Goal: Information Seeking & Learning: Understand process/instructions

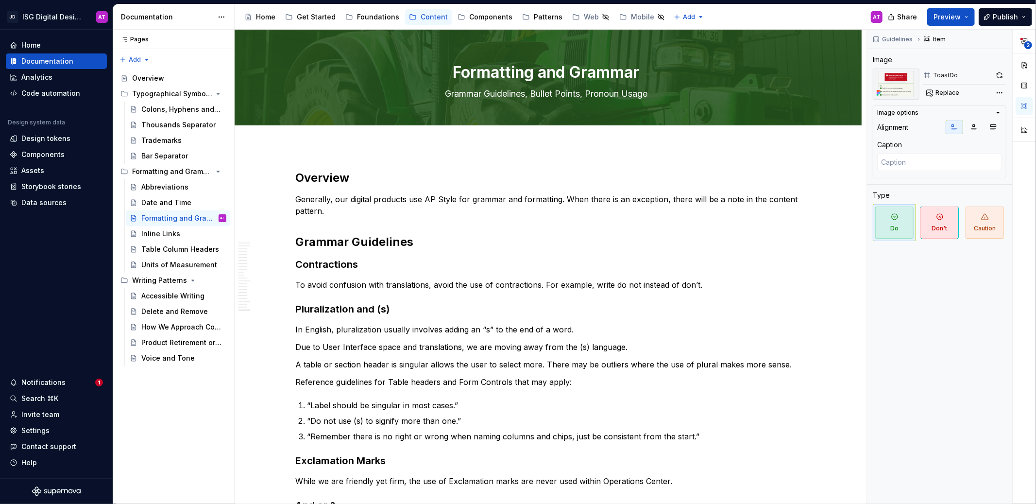
scroll to position [1808, 0]
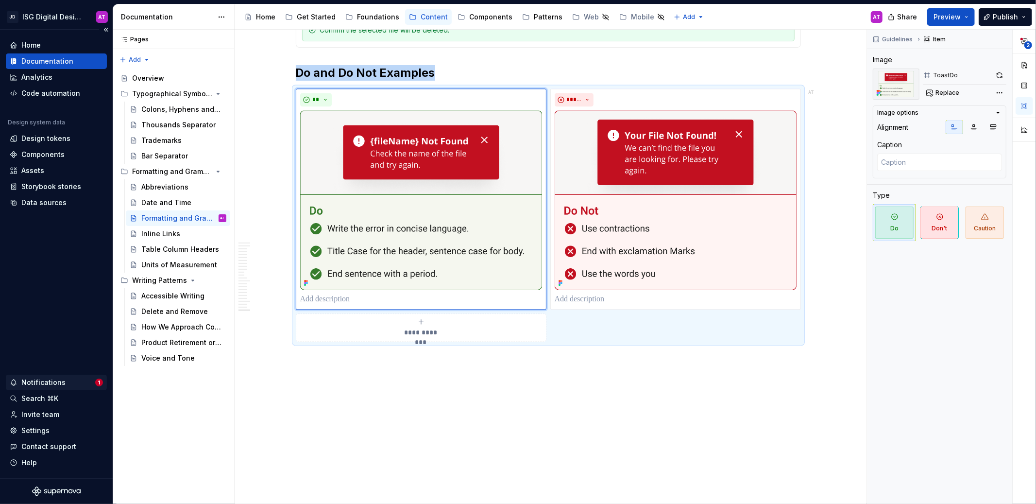
click at [73, 379] on div "Notifications" at bounding box center [53, 382] width 86 height 10
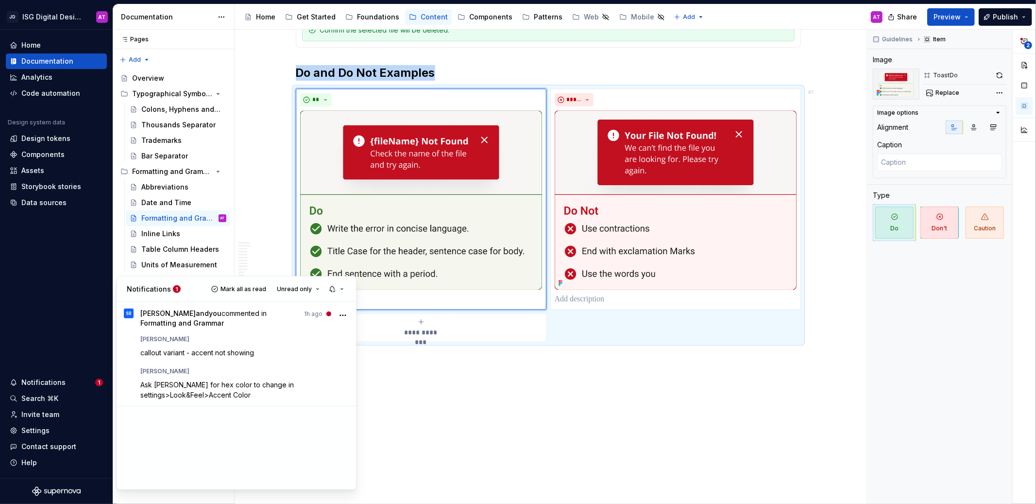
type textarea "*"
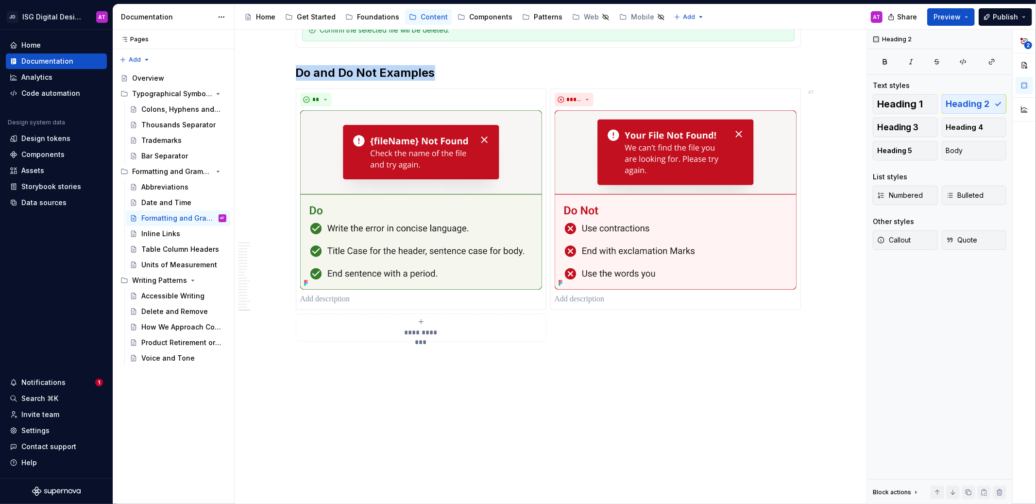
click at [404, 402] on html "JD ISG Digital Design System AT Home Documentation Analytics Code automation De…" at bounding box center [518, 252] width 1036 height 504
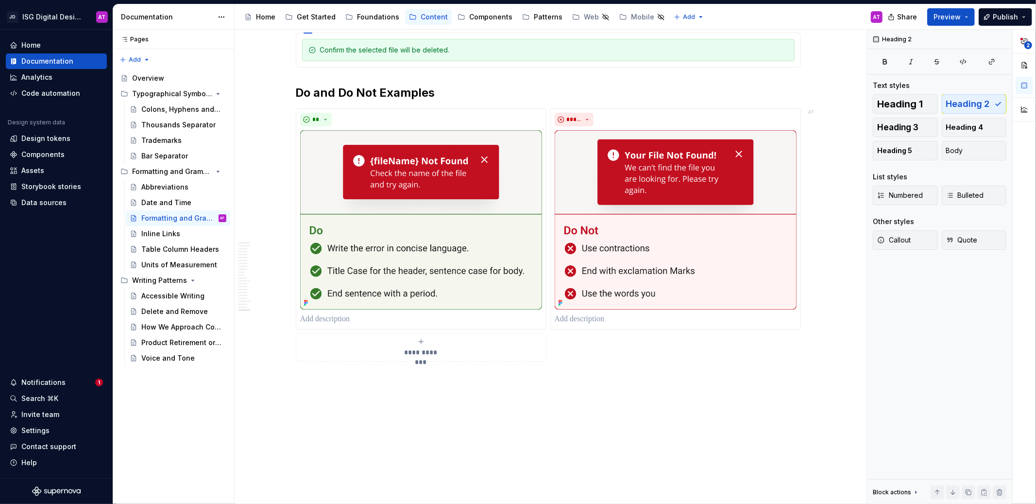
scroll to position [1785, 0]
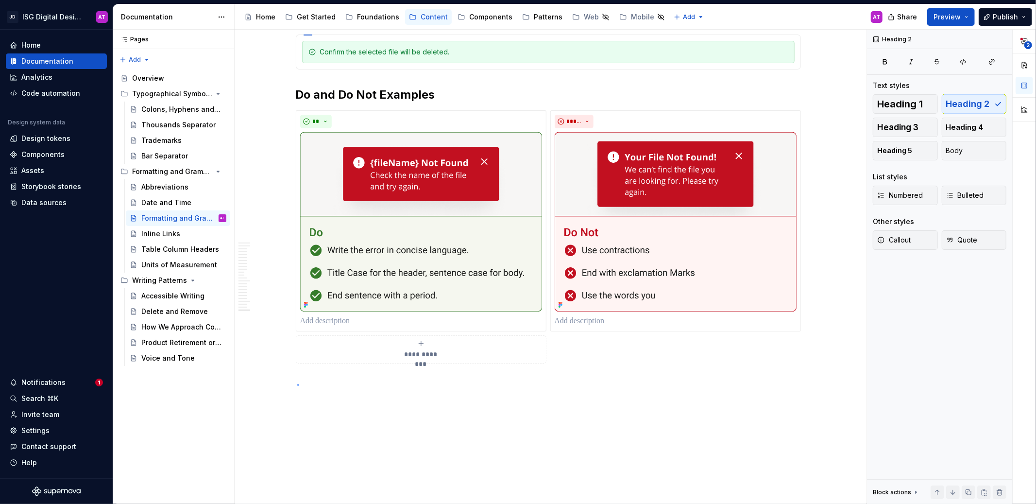
click at [298, 384] on div "Formatting and Grammar Grammar Guidelines, Bullet Points, Pronoun Usage Edit he…" at bounding box center [551, 267] width 632 height 475
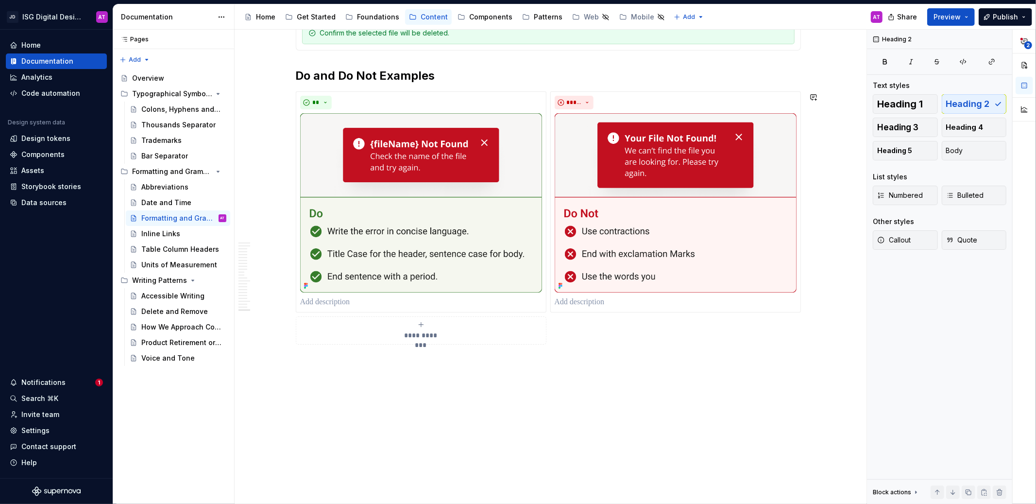
scroll to position [1808, 0]
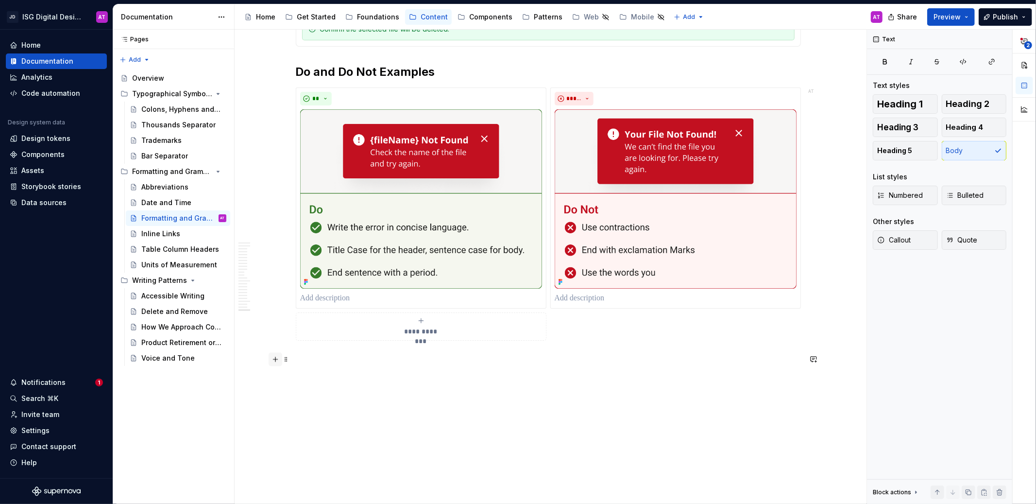
click at [272, 361] on button "button" at bounding box center [276, 359] width 14 height 14
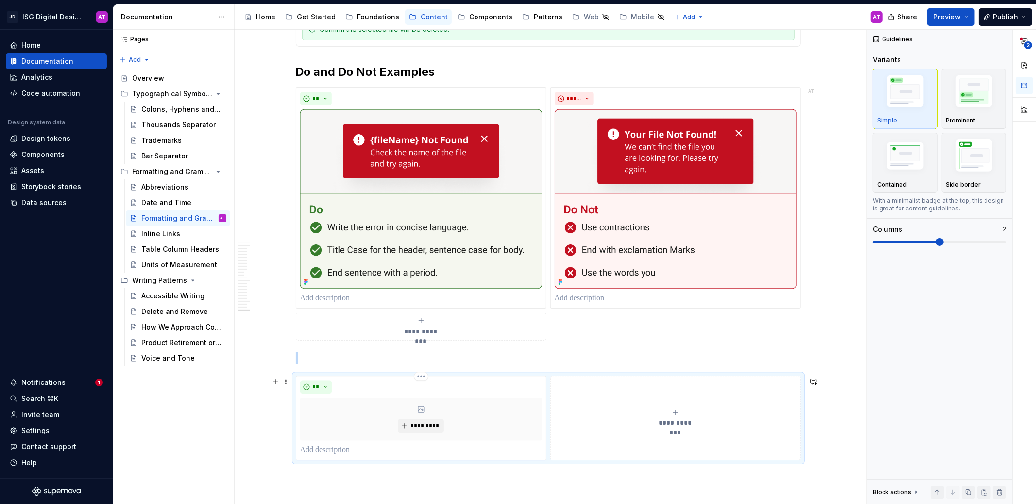
scroll to position [1810, 0]
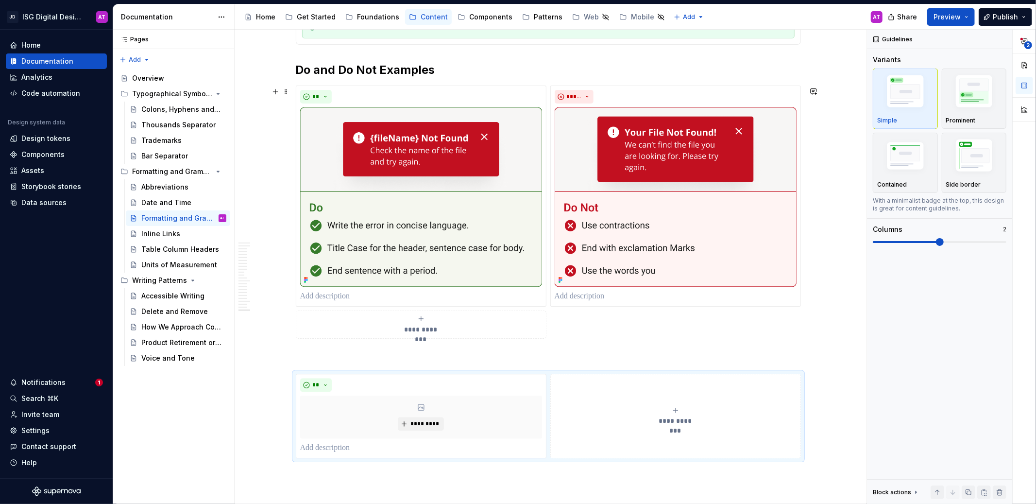
click at [558, 308] on div "**********" at bounding box center [548, 212] width 505 height 253
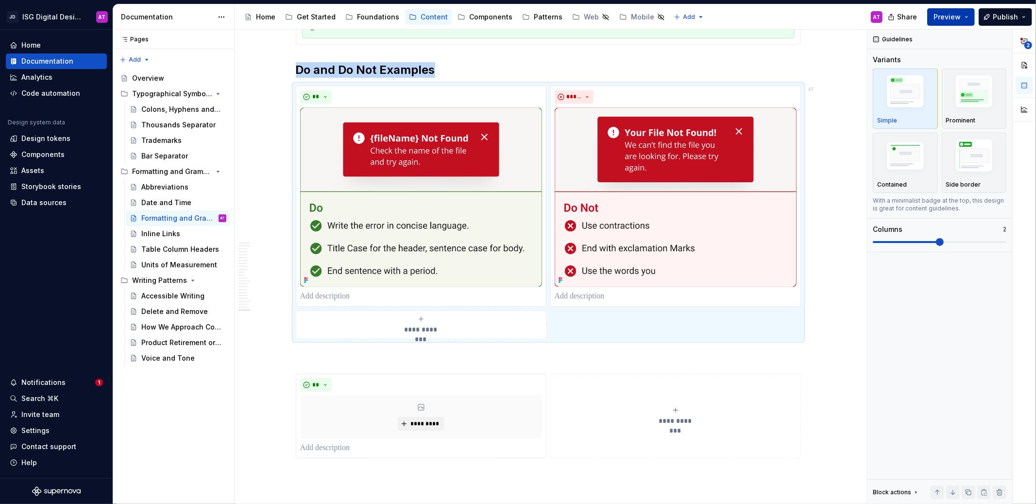
click at [965, 17] on button "Preview" at bounding box center [951, 16] width 48 height 17
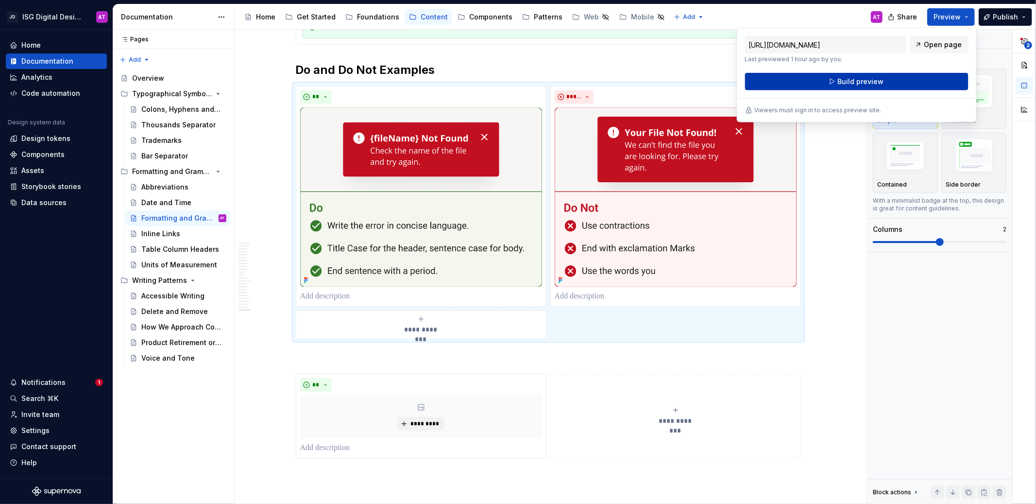
click at [927, 85] on button "Build preview" at bounding box center [856, 81] width 223 height 17
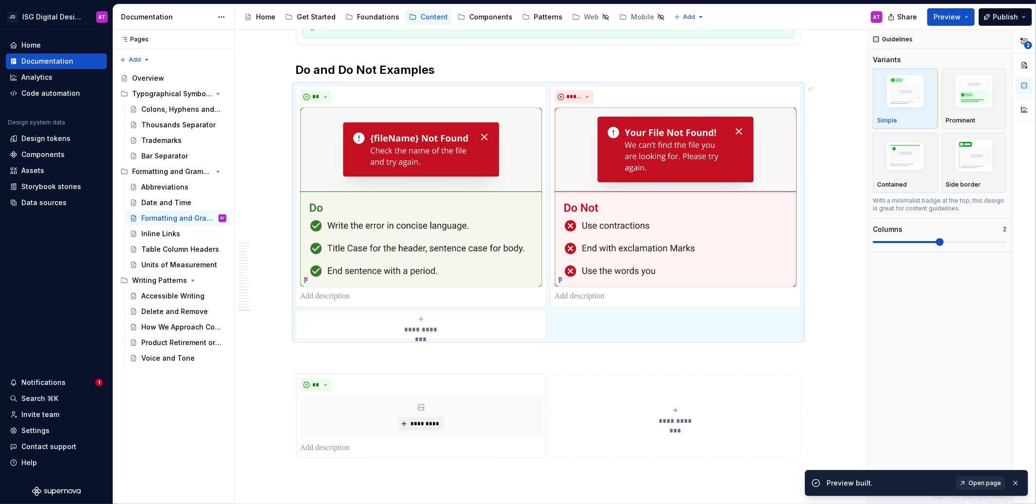
click at [979, 482] on span "Open page" at bounding box center [985, 483] width 33 height 8
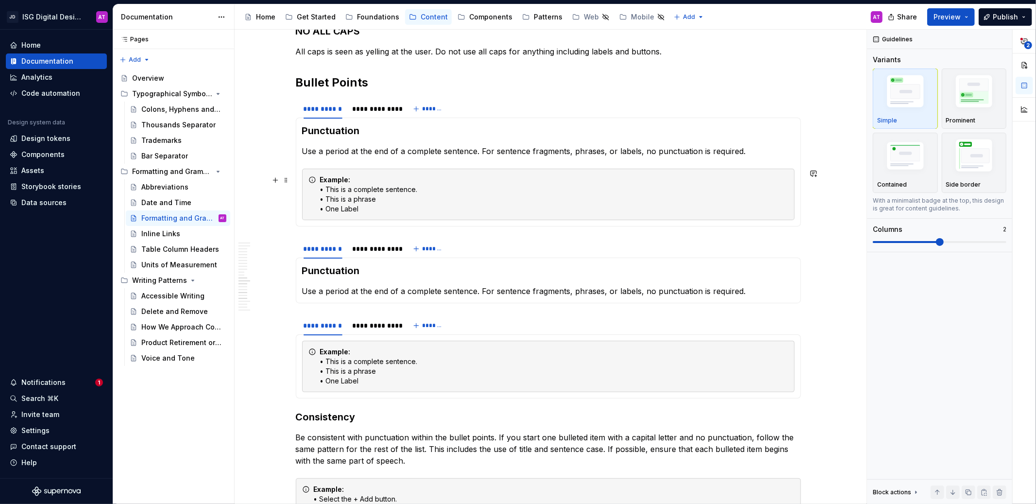
scroll to position [1014, 0]
click at [287, 106] on span at bounding box center [286, 106] width 8 height 14
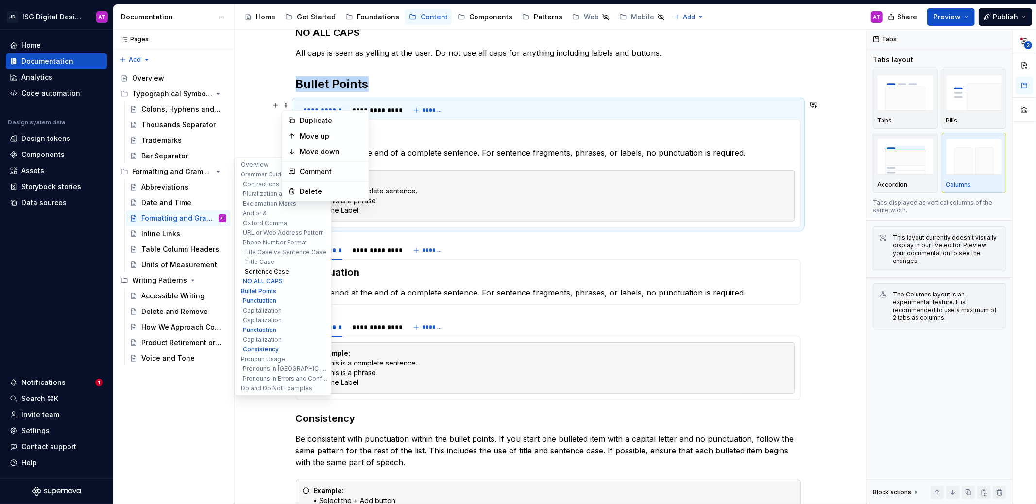
click at [258, 274] on button "Sentence Case" at bounding box center [283, 272] width 92 height 10
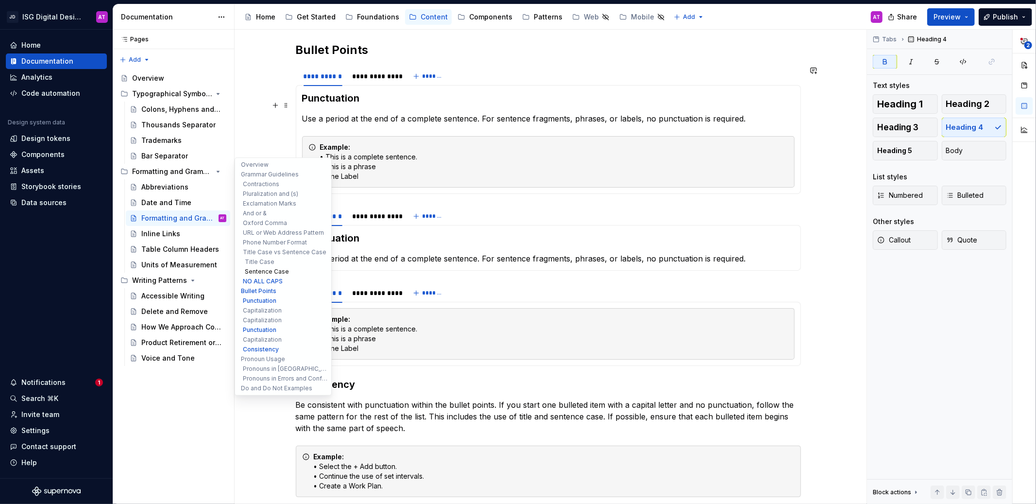
scroll to position [0, 0]
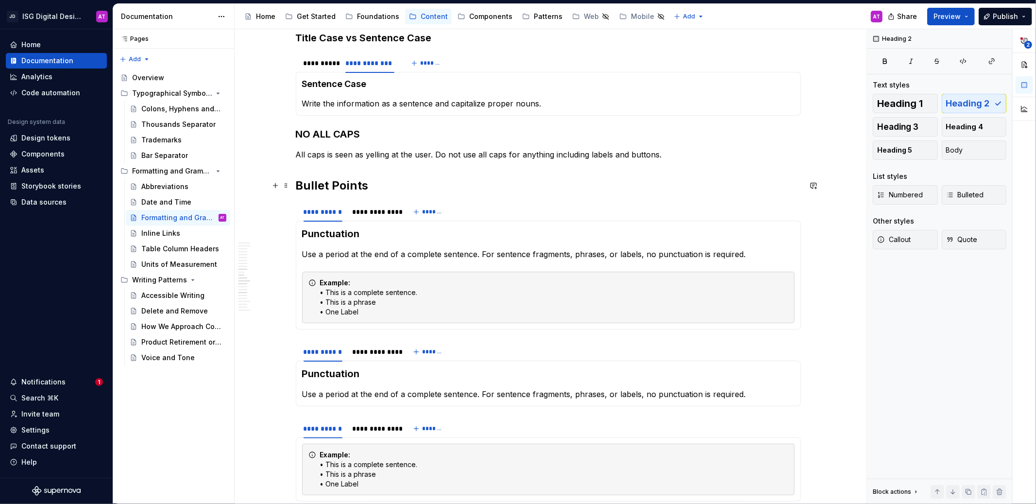
click at [495, 179] on h2 "Bullet Points" at bounding box center [548, 186] width 505 height 16
click at [367, 213] on div "**********" at bounding box center [374, 212] width 44 height 10
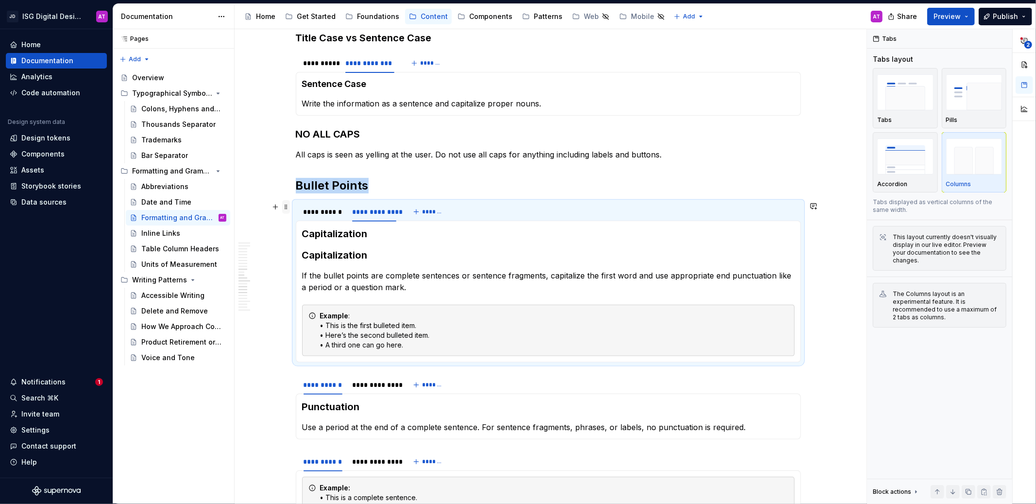
click at [285, 210] on span at bounding box center [286, 207] width 8 height 14
click at [312, 298] on div "Delete" at bounding box center [325, 293] width 83 height 16
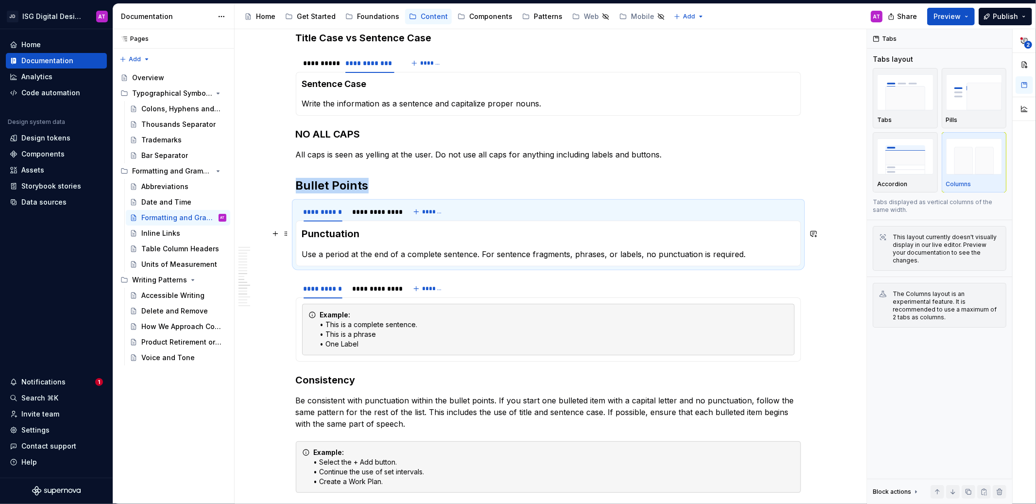
click at [343, 237] on strong "Punctuation" at bounding box center [331, 234] width 58 height 12
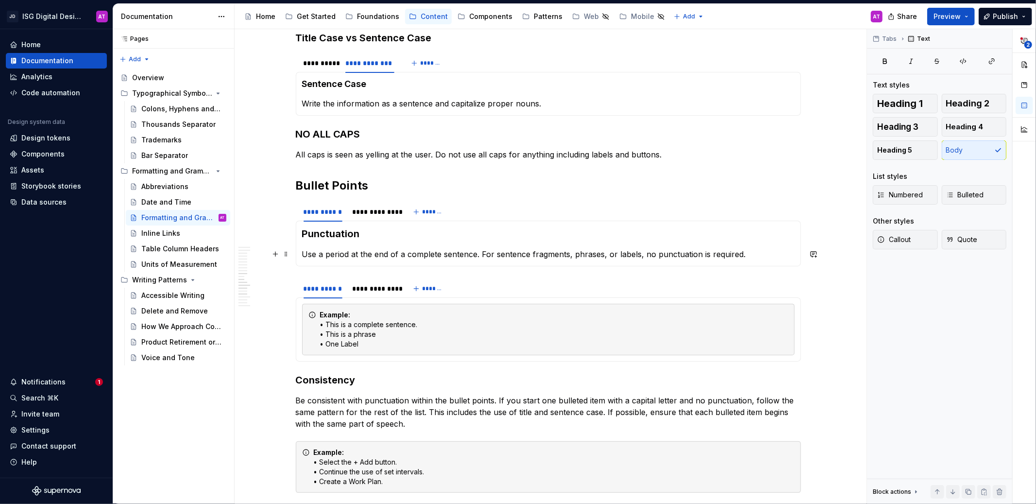
click at [342, 257] on p "Use a period at the end of a complete sentence. For sentence fragments, phrases…" at bounding box center [548, 254] width 493 height 12
click at [380, 215] on div "**********" at bounding box center [374, 212] width 44 height 10
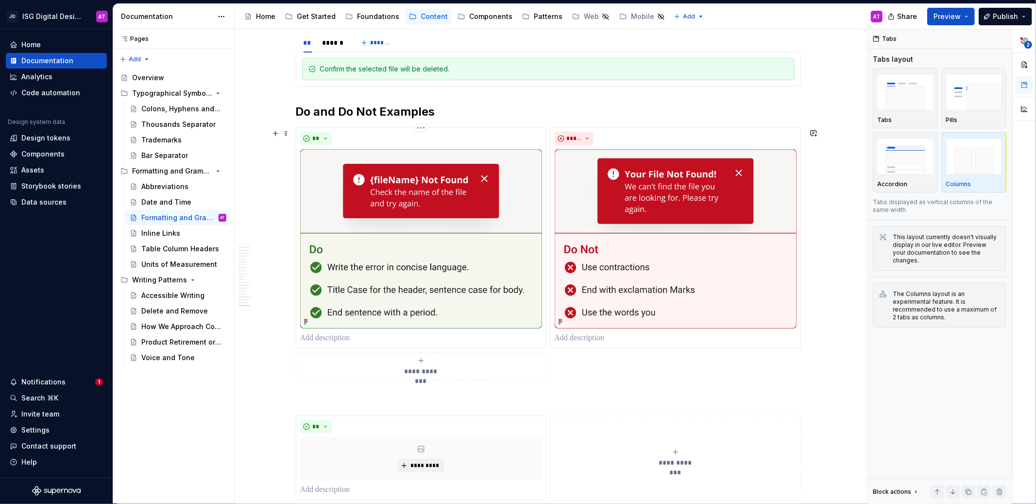
scroll to position [1607, 0]
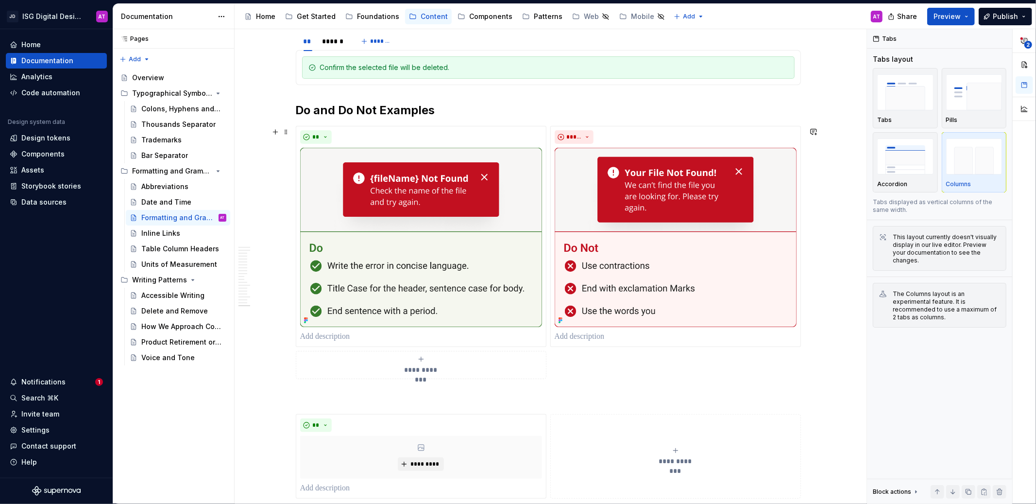
click at [574, 354] on div "**********" at bounding box center [548, 252] width 505 height 253
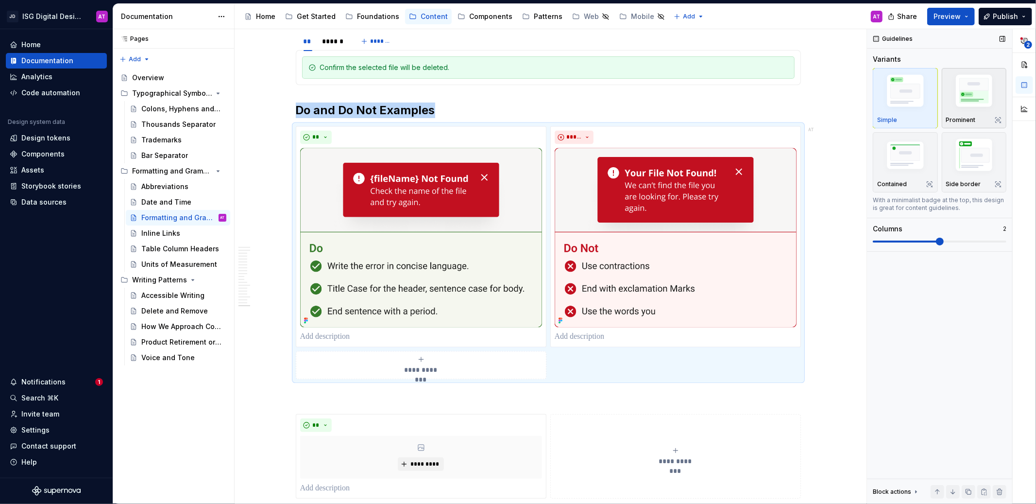
click at [966, 97] on img "button" at bounding box center [974, 92] width 56 height 42
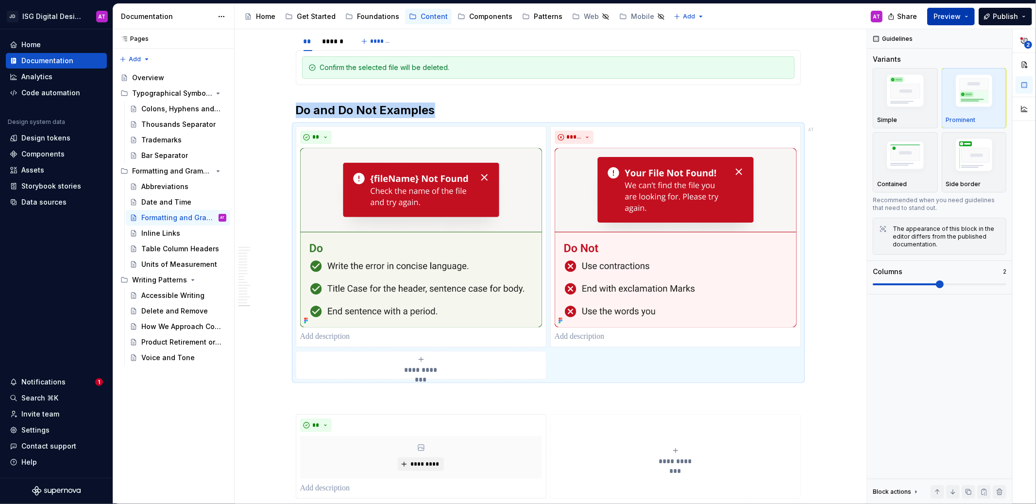
click at [943, 19] on span "Preview" at bounding box center [947, 17] width 27 height 10
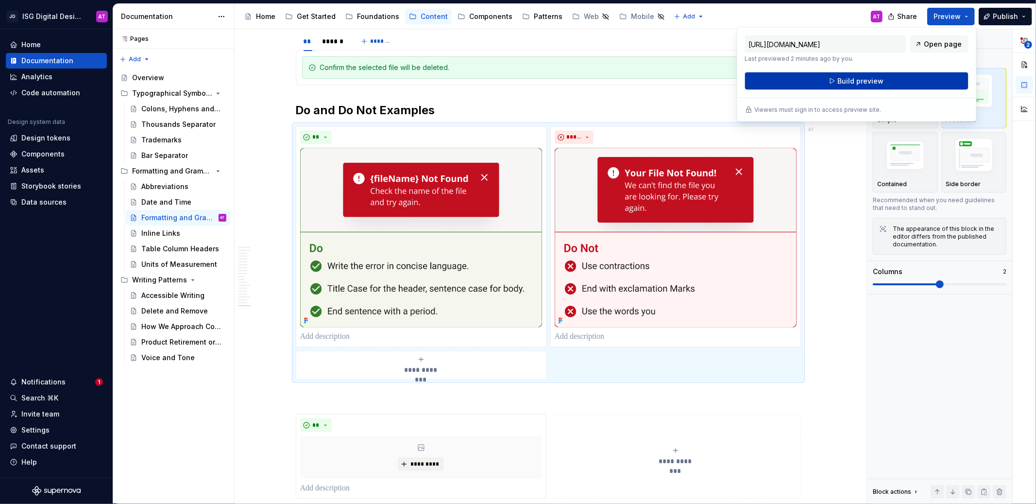
click at [925, 78] on button "Build preview" at bounding box center [856, 80] width 223 height 17
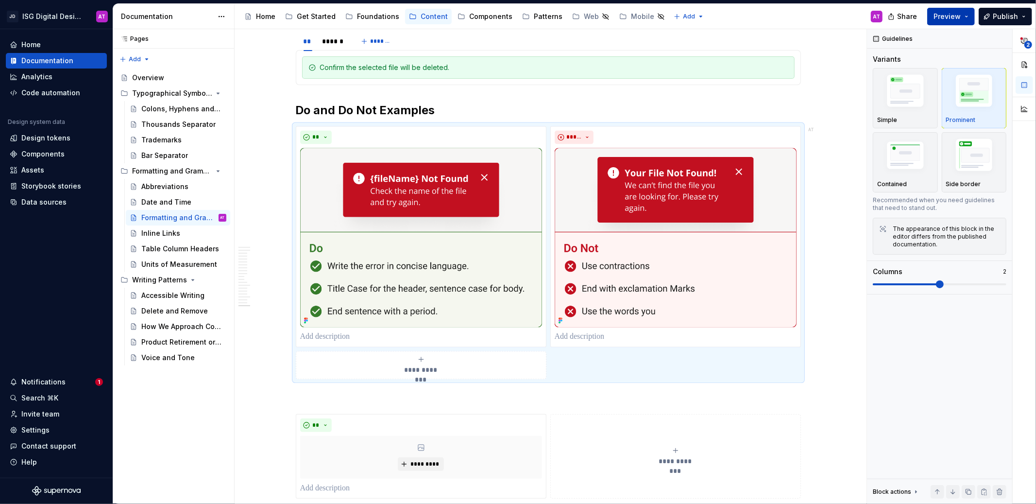
click at [975, 12] on button "Preview" at bounding box center [951, 16] width 48 height 17
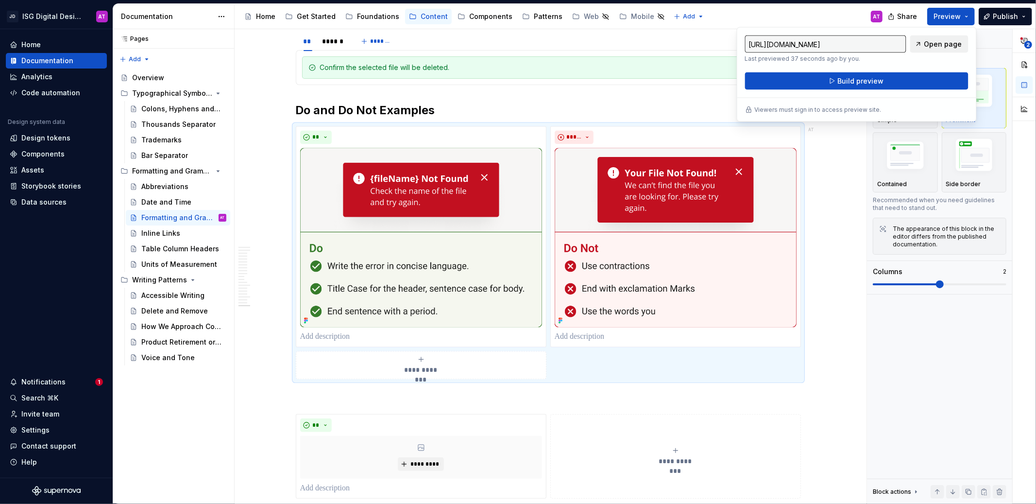
click at [942, 41] on span "Open page" at bounding box center [944, 44] width 38 height 10
click at [925, 352] on div "Guidelines Variants Simple Prominent Contained Side border Recommended when you…" at bounding box center [939, 266] width 145 height 475
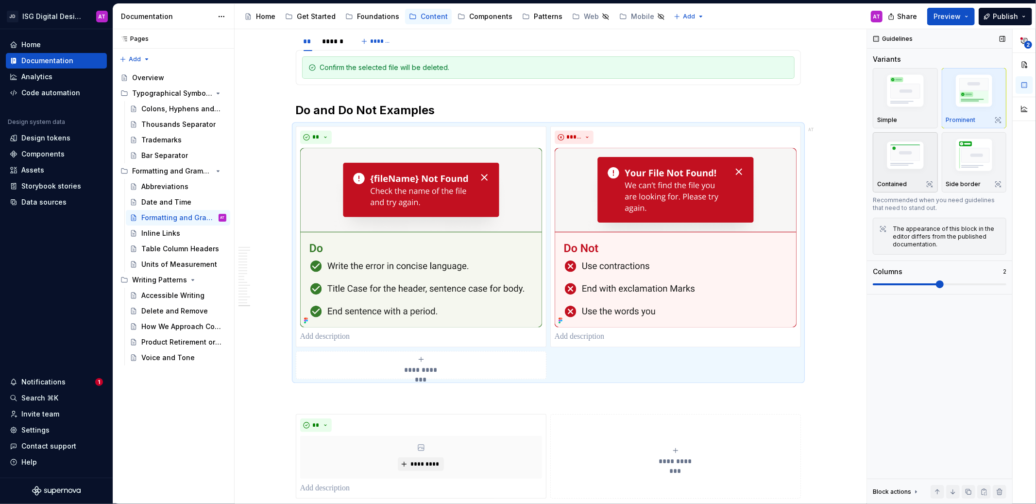
click at [913, 156] on img "button" at bounding box center [905, 156] width 56 height 38
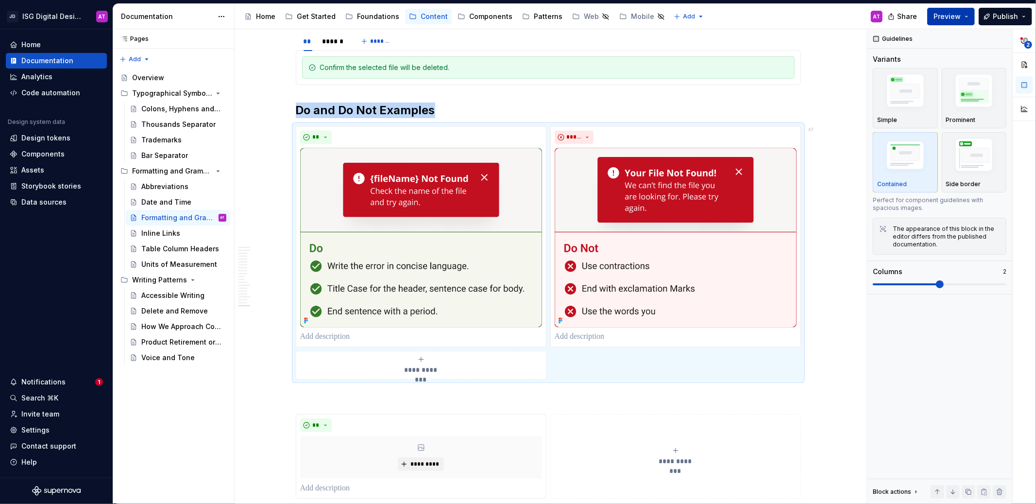
click at [947, 21] on button "Preview" at bounding box center [951, 16] width 48 height 17
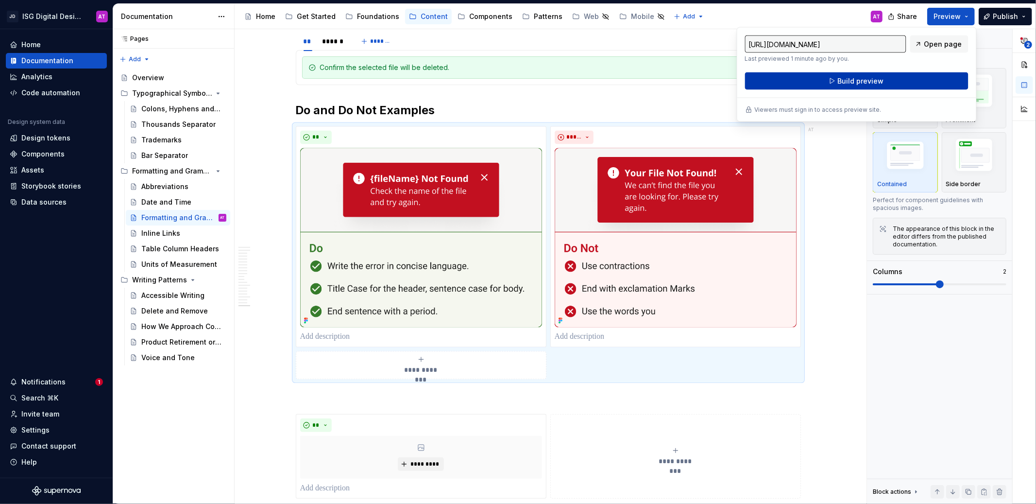
click at [944, 81] on button "Build preview" at bounding box center [856, 80] width 223 height 17
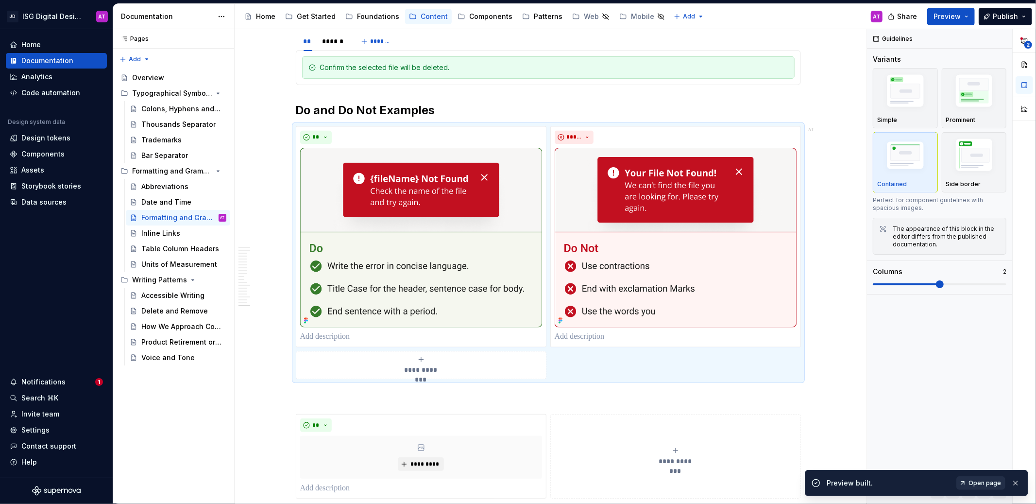
click at [996, 483] on span "Open page" at bounding box center [985, 483] width 33 height 8
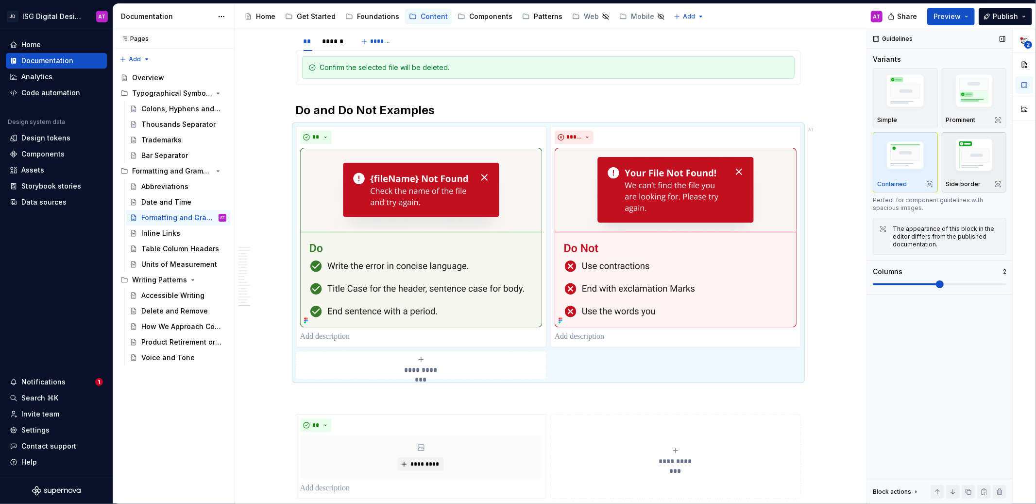
click at [970, 178] on div "Side border" at bounding box center [974, 162] width 56 height 51
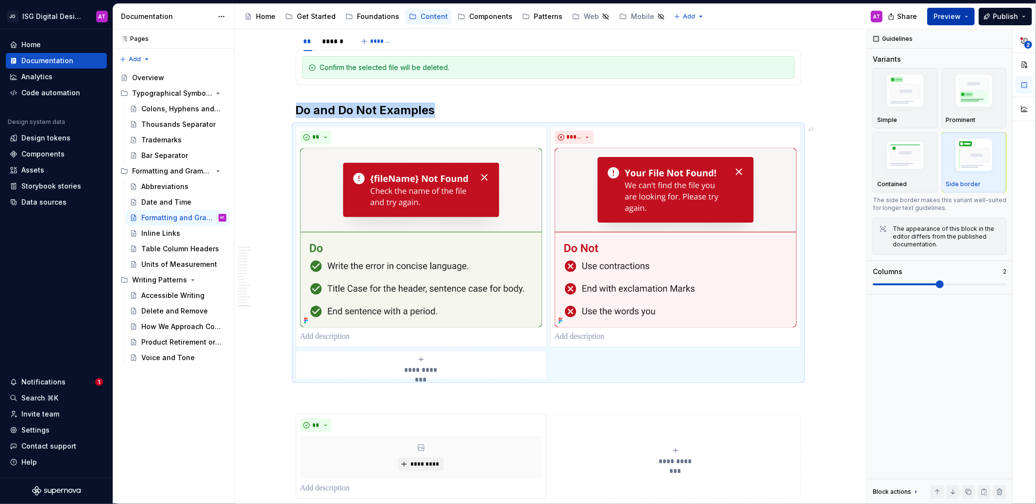
click at [974, 18] on button "Preview" at bounding box center [951, 16] width 48 height 17
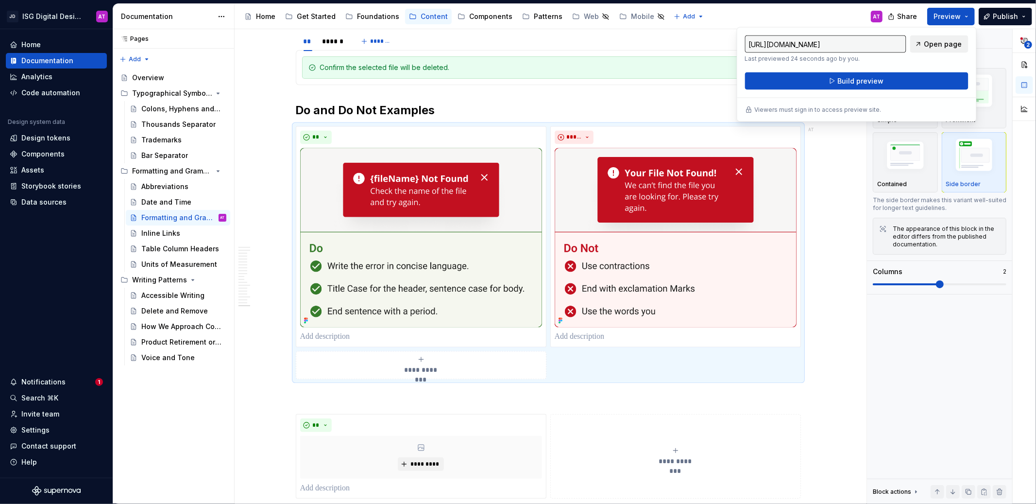
click at [949, 52] on div "[URL][DOMAIN_NAME] Last previewed 24 seconds ago by you. Open page" at bounding box center [856, 48] width 223 height 27
click at [950, 47] on span "Open page" at bounding box center [944, 44] width 38 height 10
click at [846, 80] on span "Build preview" at bounding box center [861, 81] width 46 height 10
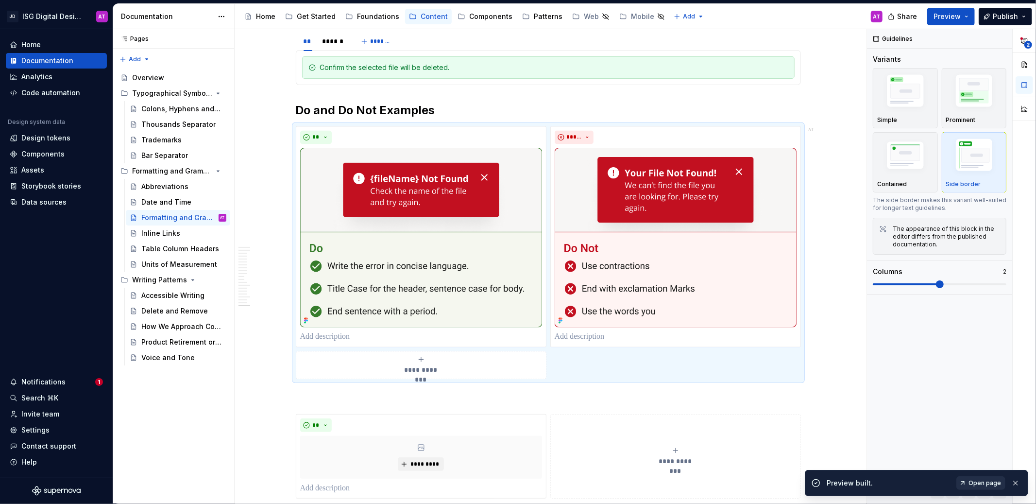
click at [988, 484] on span "Open page" at bounding box center [985, 483] width 33 height 8
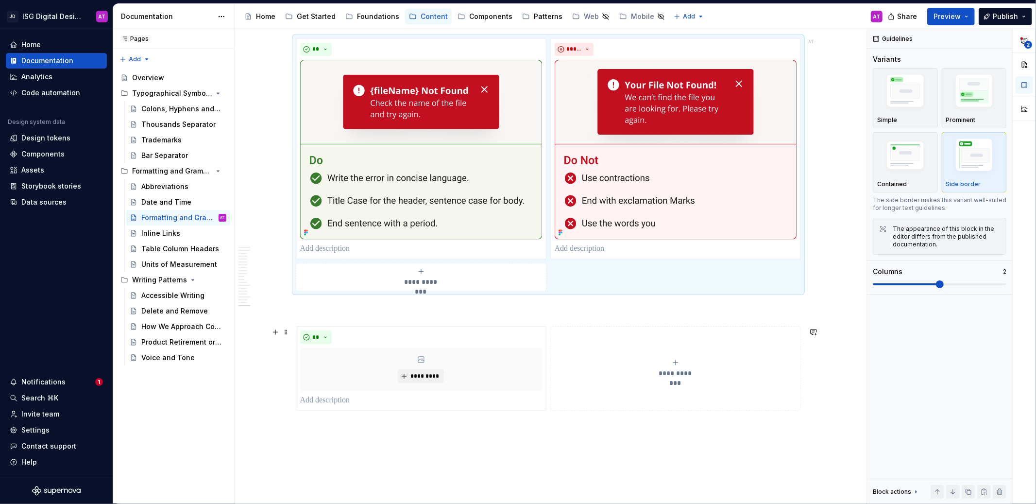
scroll to position [1645, 0]
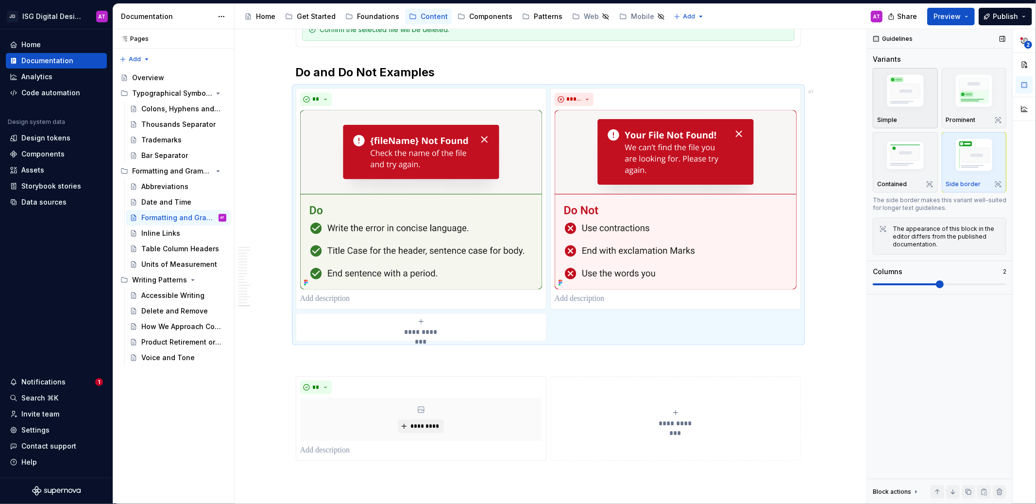
click at [911, 90] on img "button" at bounding box center [905, 92] width 56 height 42
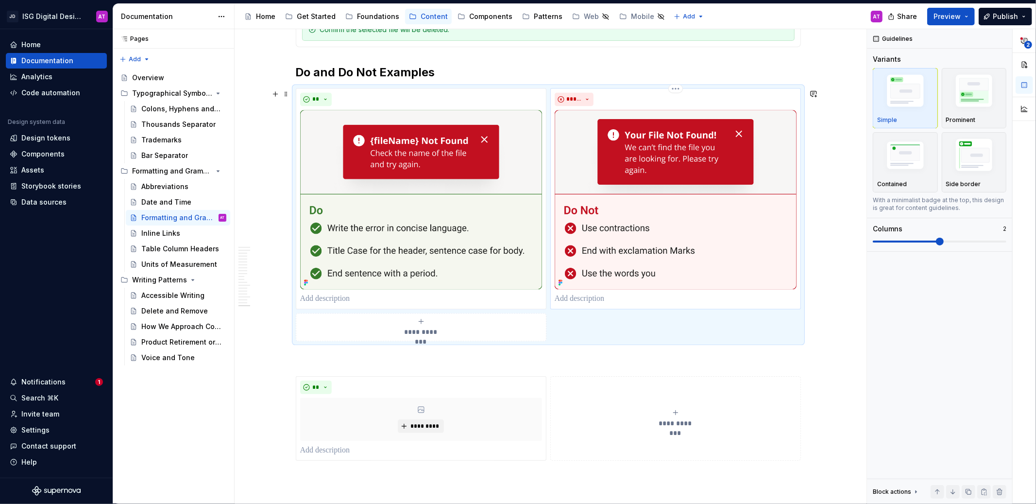
click at [618, 302] on p at bounding box center [676, 299] width 242 height 12
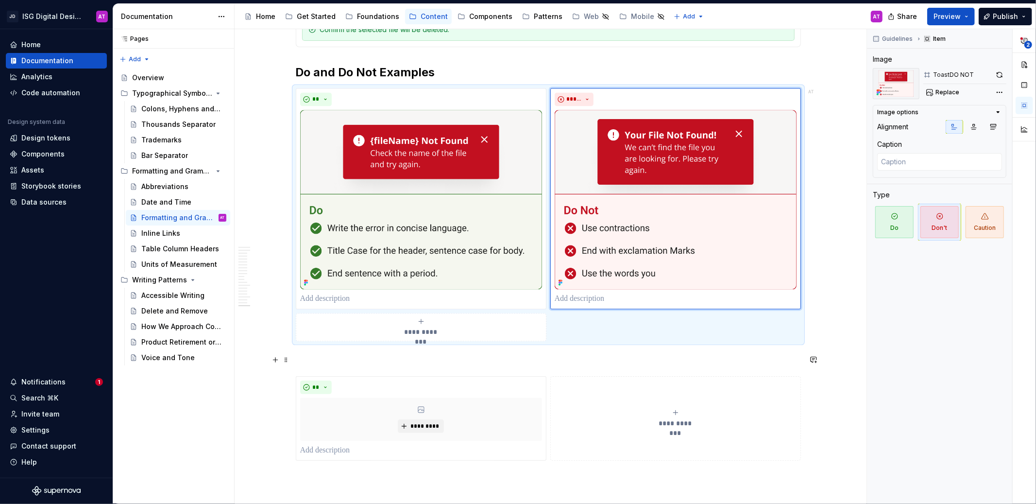
click at [720, 361] on p at bounding box center [548, 359] width 505 height 12
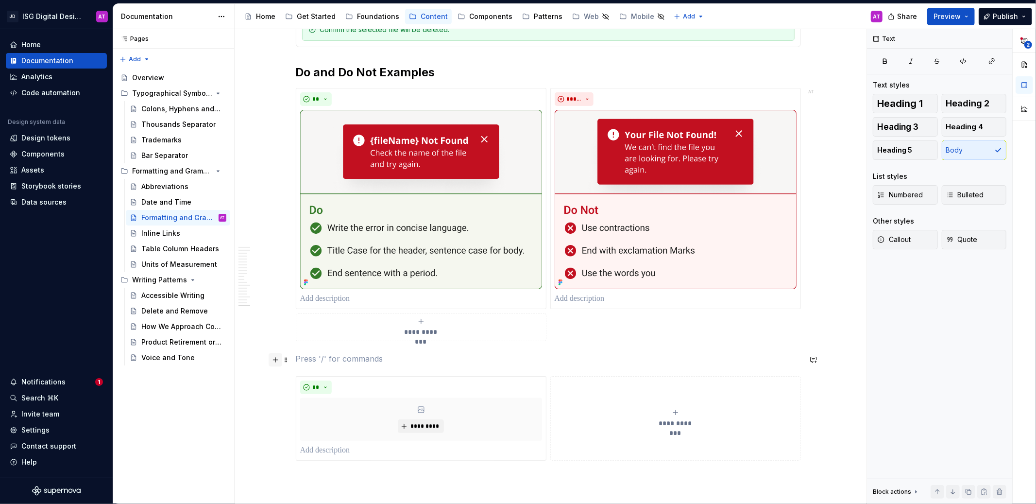
click at [275, 362] on button "button" at bounding box center [276, 360] width 14 height 14
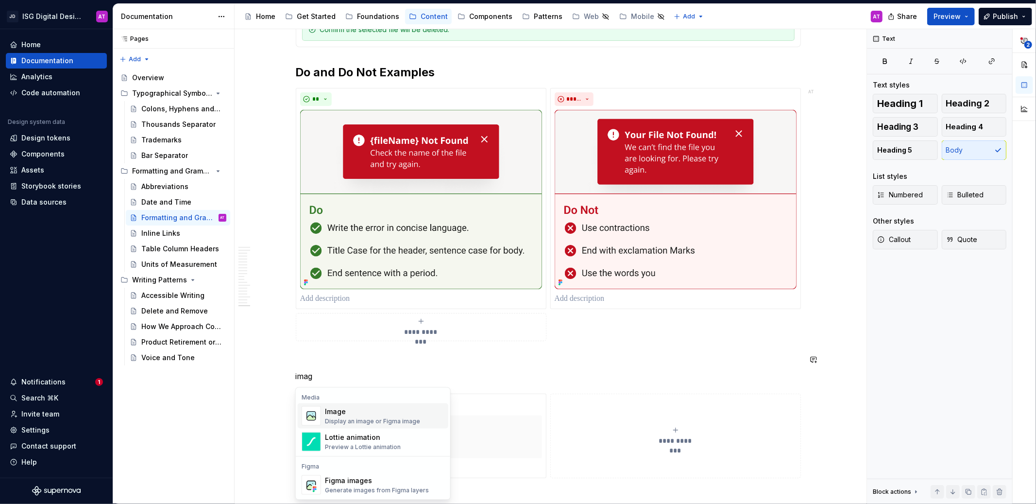
click at [354, 414] on div "Image" at bounding box center [372, 412] width 95 height 10
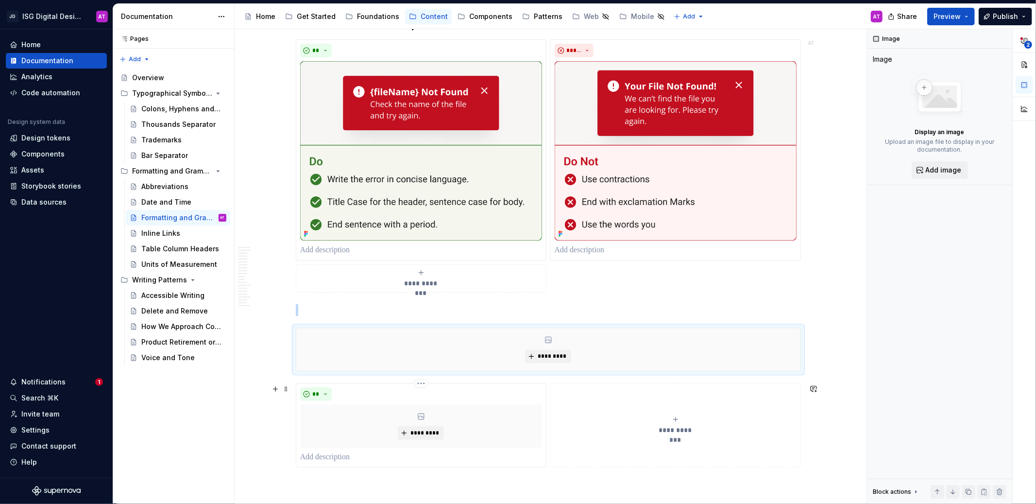
scroll to position [1747, 0]
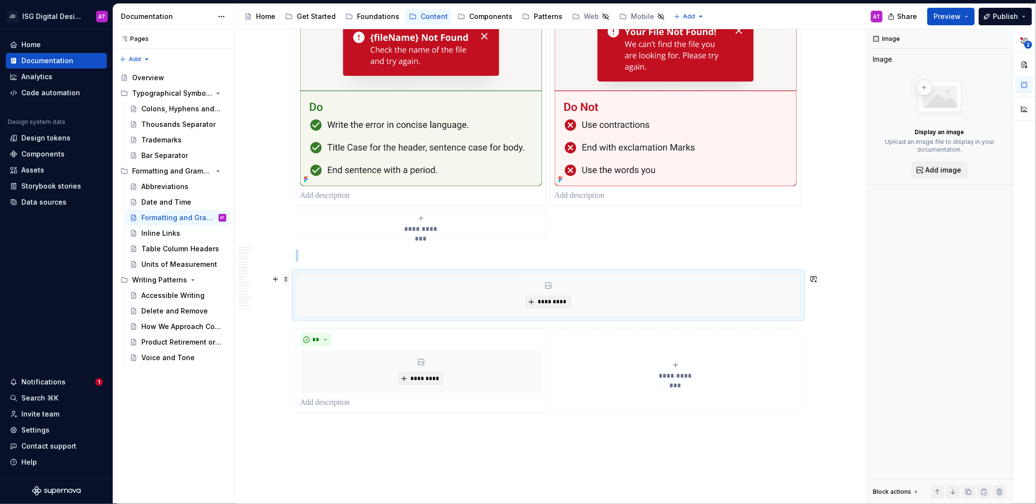
click at [285, 277] on span at bounding box center [286, 279] width 8 height 14
click at [312, 361] on div "Delete" at bounding box center [331, 364] width 63 height 10
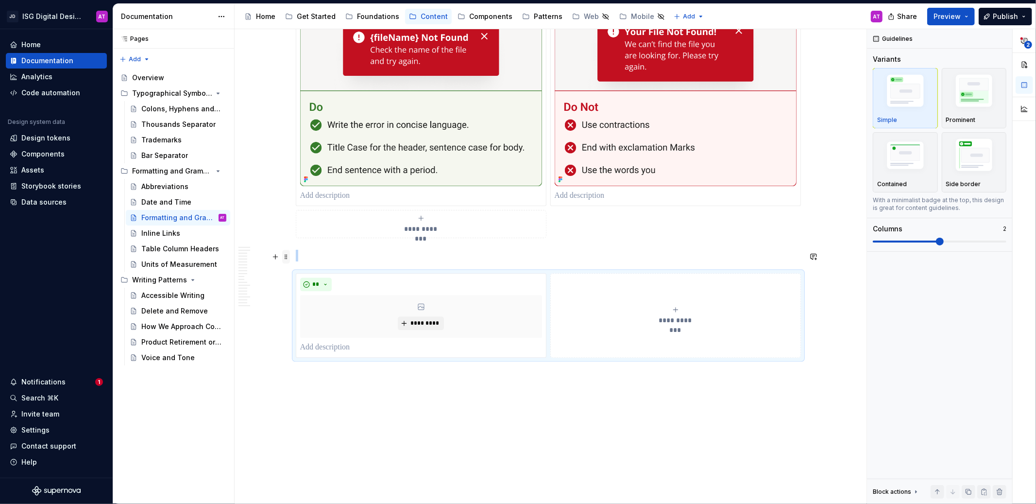
click at [284, 256] on span at bounding box center [286, 257] width 8 height 14
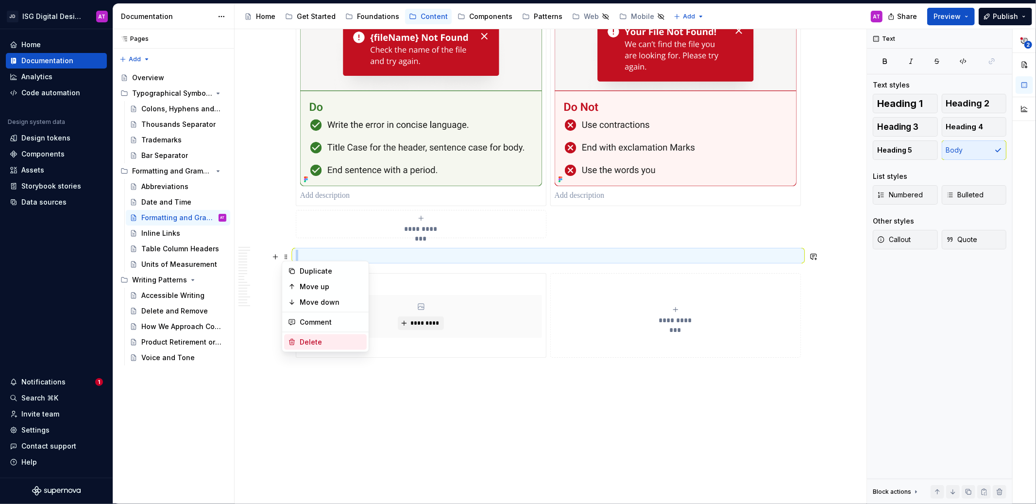
click at [310, 343] on div "Delete" at bounding box center [331, 342] width 63 height 10
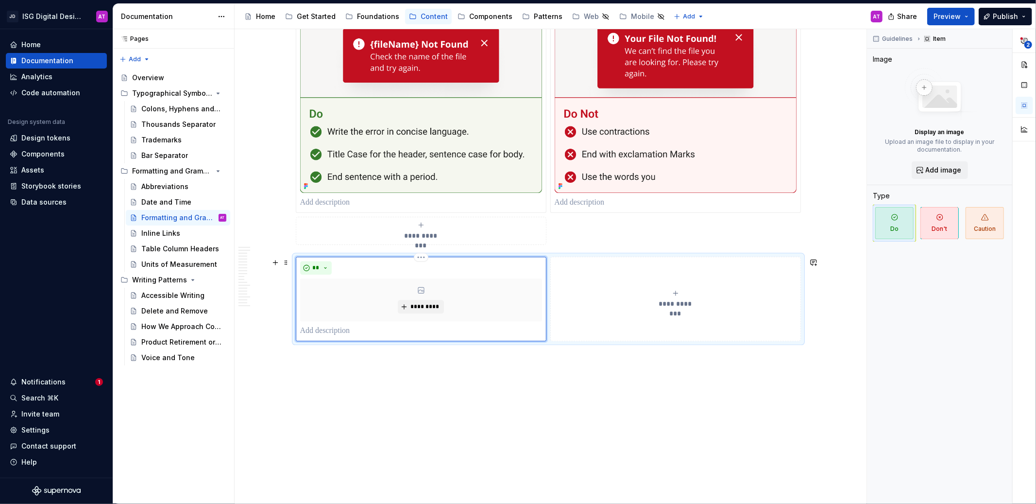
click at [425, 291] on div "*********" at bounding box center [421, 299] width 242 height 43
click at [429, 308] on span "*********" at bounding box center [425, 307] width 30 height 8
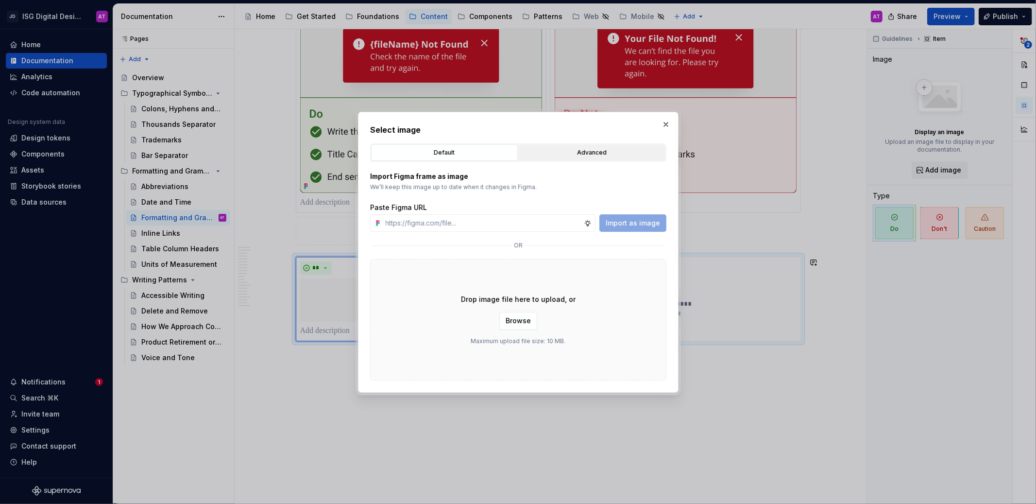
click at [593, 150] on div "Advanced" at bounding box center [592, 153] width 140 height 10
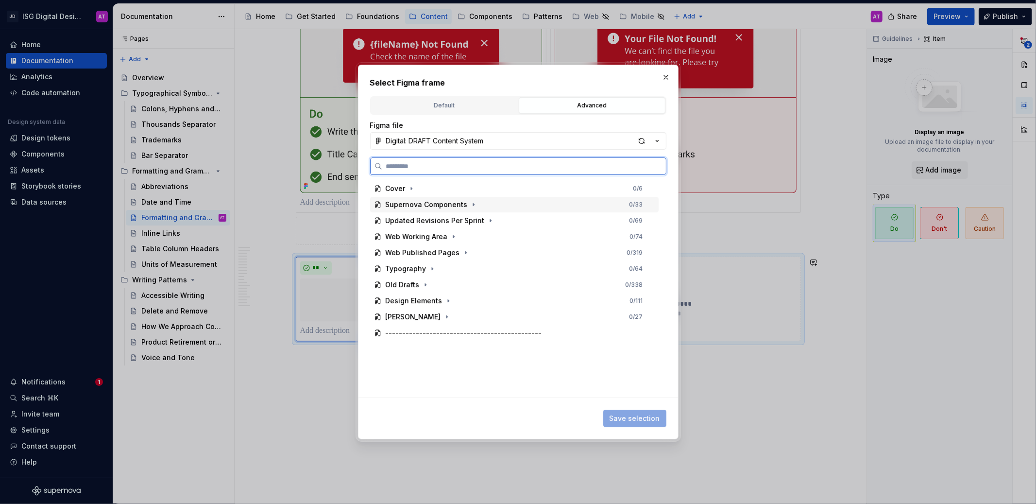
click at [510, 209] on div "Supernova Components 0 / 33" at bounding box center [514, 205] width 289 height 16
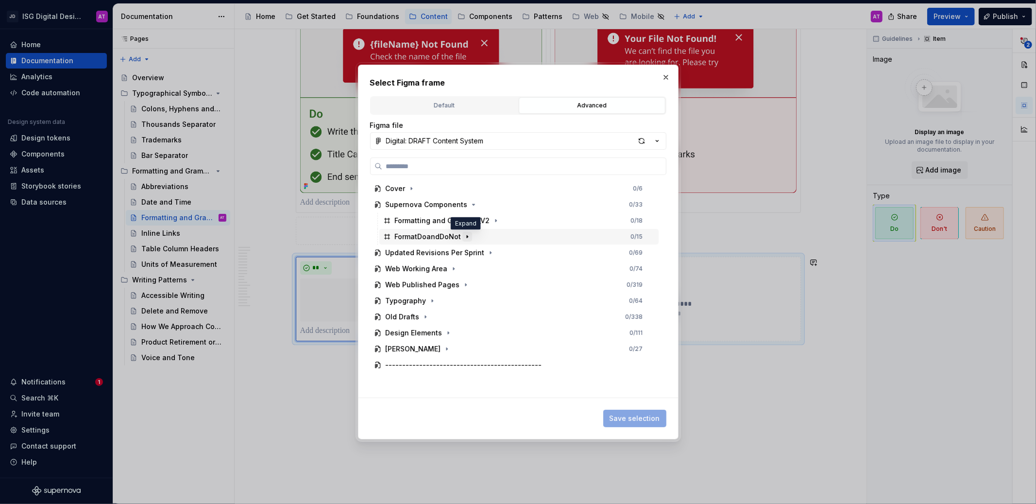
click at [465, 235] on icon "button" at bounding box center [467, 237] width 8 height 8
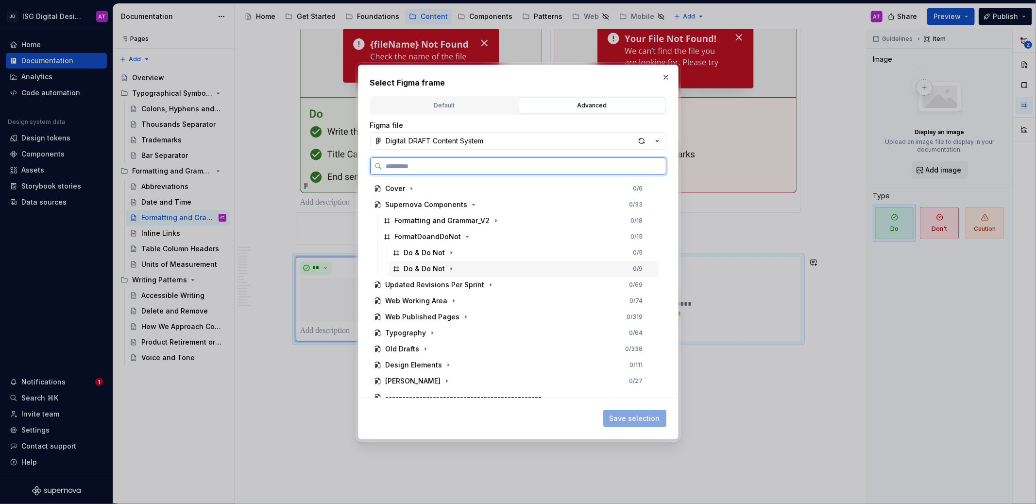
click at [459, 270] on div "Do & Do Not 0 / 9" at bounding box center [524, 269] width 270 height 16
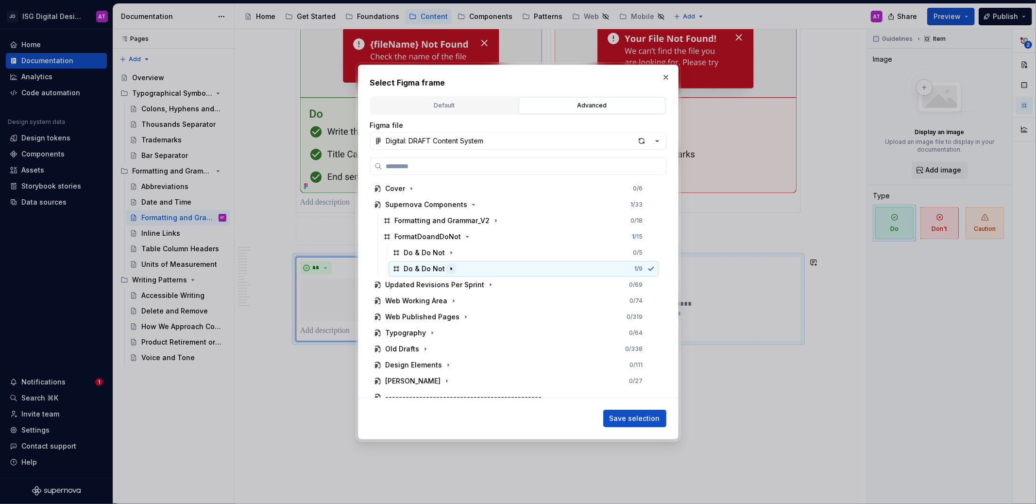
click at [451, 270] on icon "button" at bounding box center [451, 269] width 8 height 8
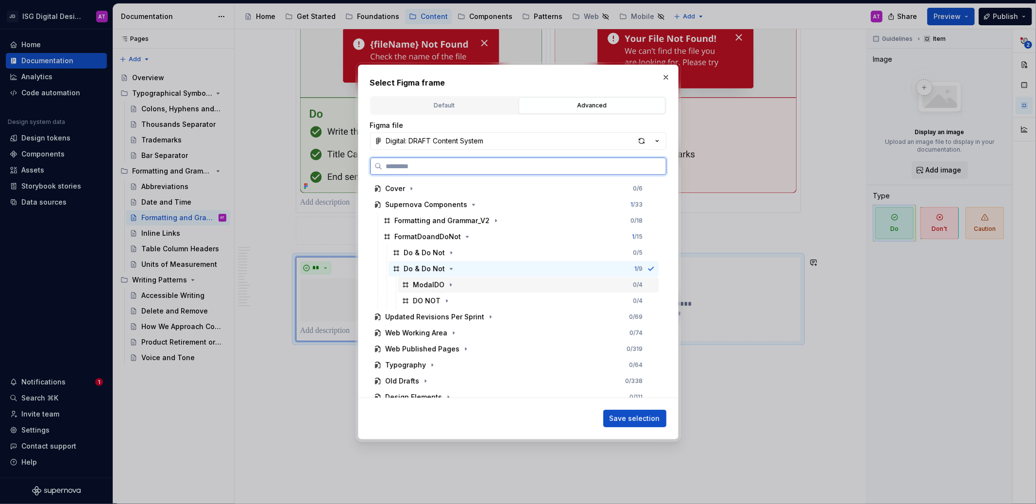
click at [457, 285] on div "ModalDO 0 / 4" at bounding box center [528, 285] width 261 height 16
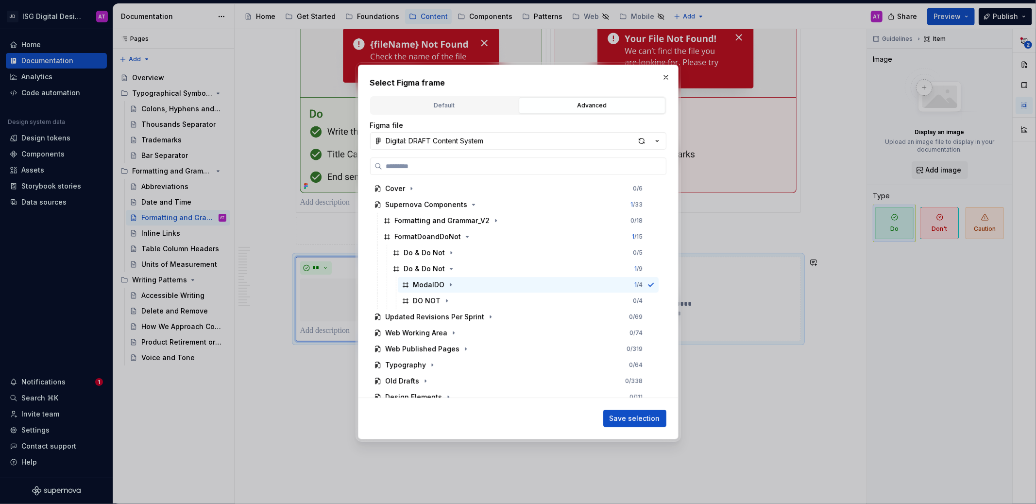
click at [629, 418] on span "Save selection" at bounding box center [635, 418] width 51 height 10
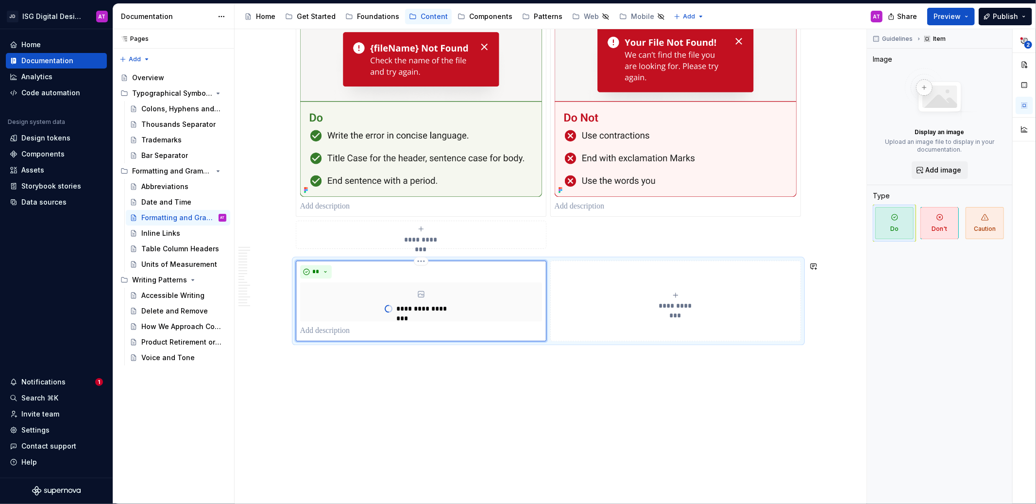
scroll to position [1737, 0]
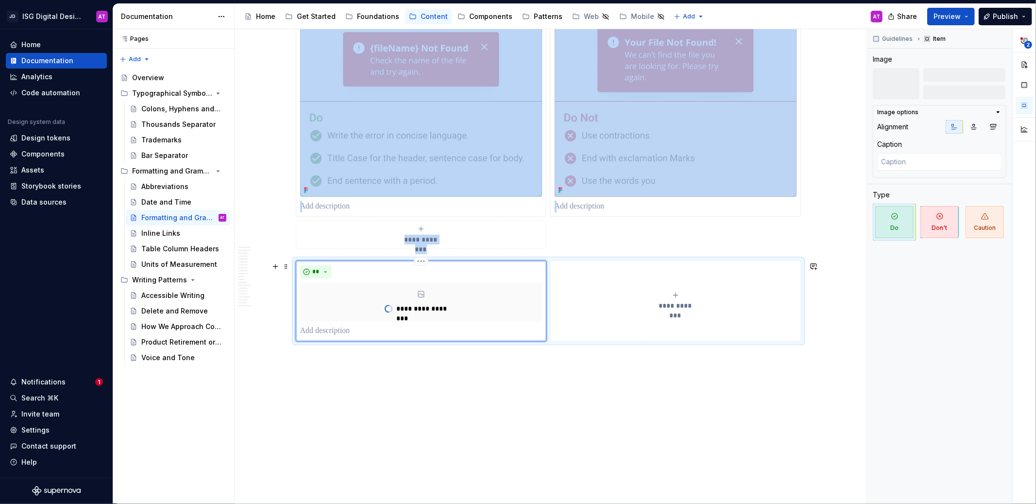
click at [626, 299] on div "**********" at bounding box center [676, 300] width 242 height 19
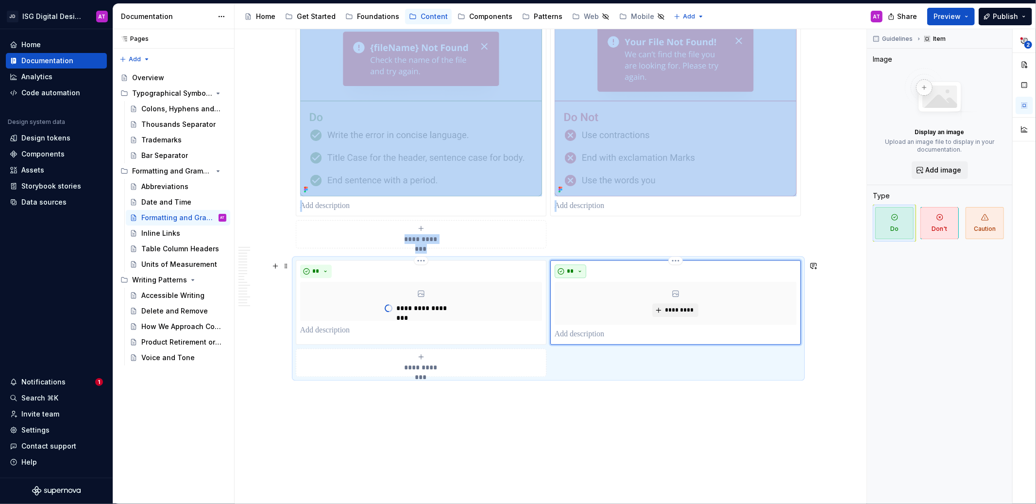
click at [582, 271] on button "**" at bounding box center [571, 271] width 32 height 14
click at [584, 309] on div "Don't" at bounding box center [593, 306] width 18 height 10
click at [672, 312] on span "*********" at bounding box center [680, 310] width 30 height 8
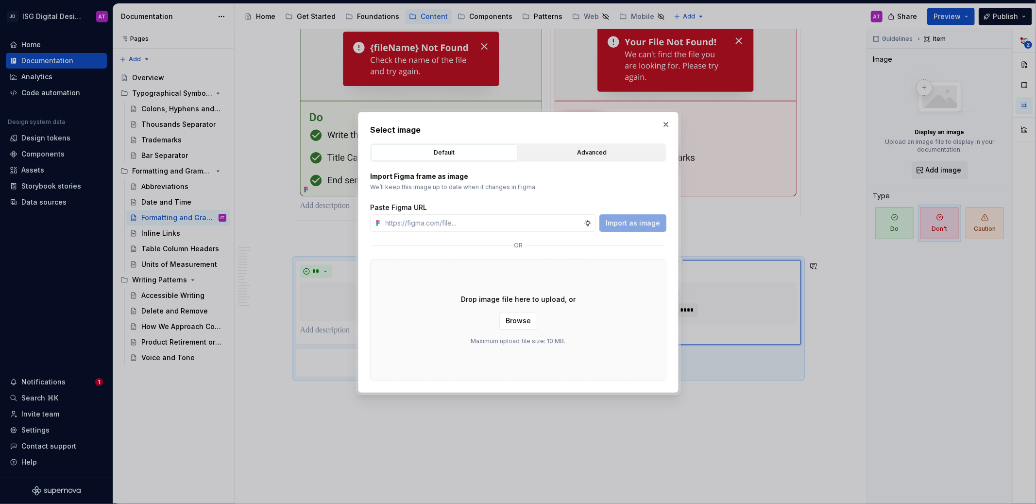
click at [604, 157] on div "Advanced" at bounding box center [592, 153] width 140 height 10
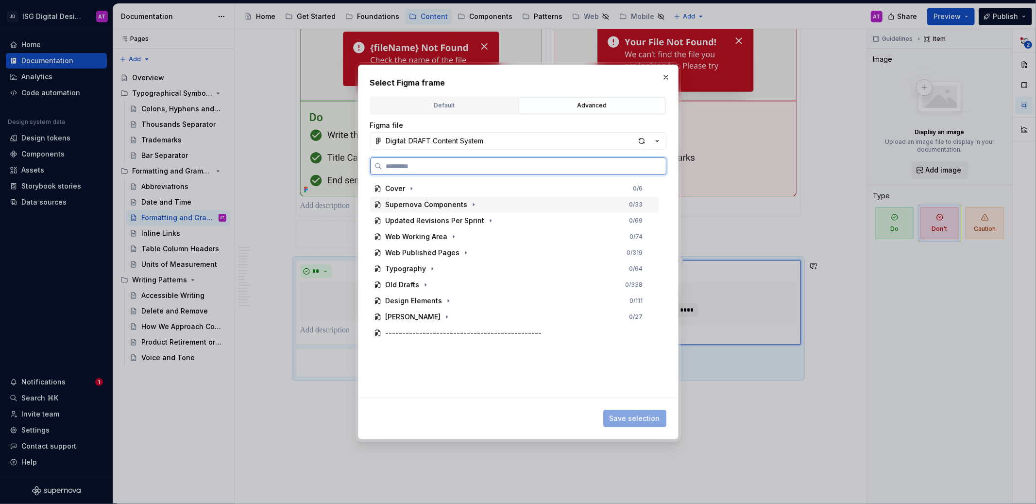
click at [460, 208] on div "Supernova Components" at bounding box center [427, 205] width 82 height 10
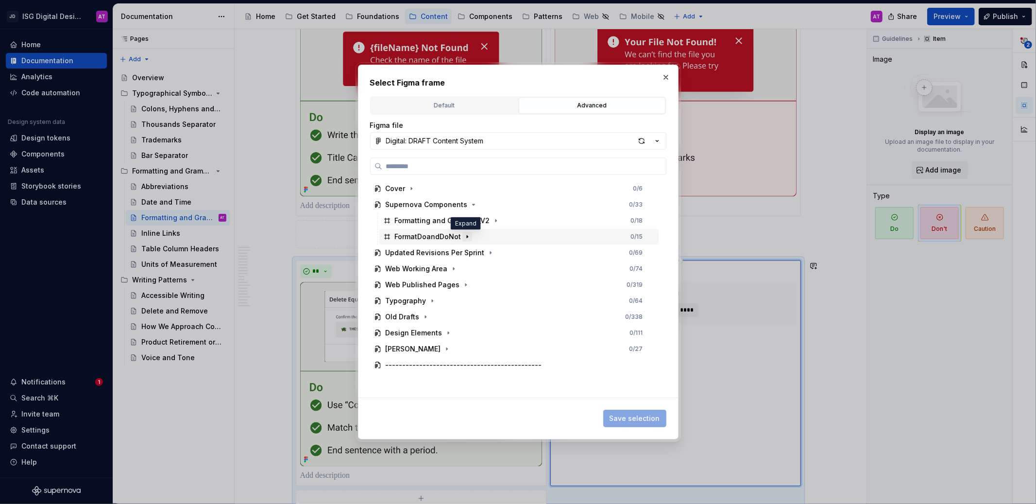
click at [463, 233] on icon "button" at bounding box center [467, 237] width 8 height 8
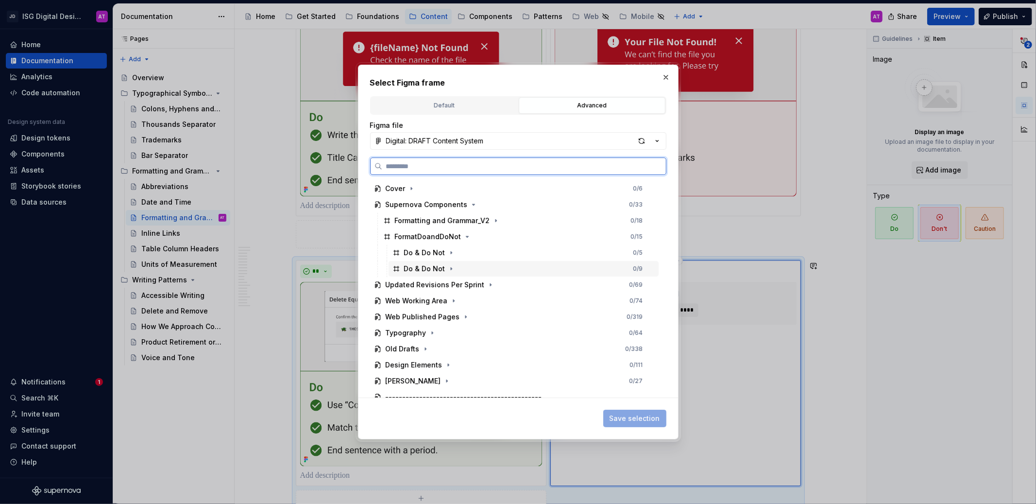
click at [456, 269] on div "Do & Do Not 0 / 9" at bounding box center [524, 269] width 270 height 16
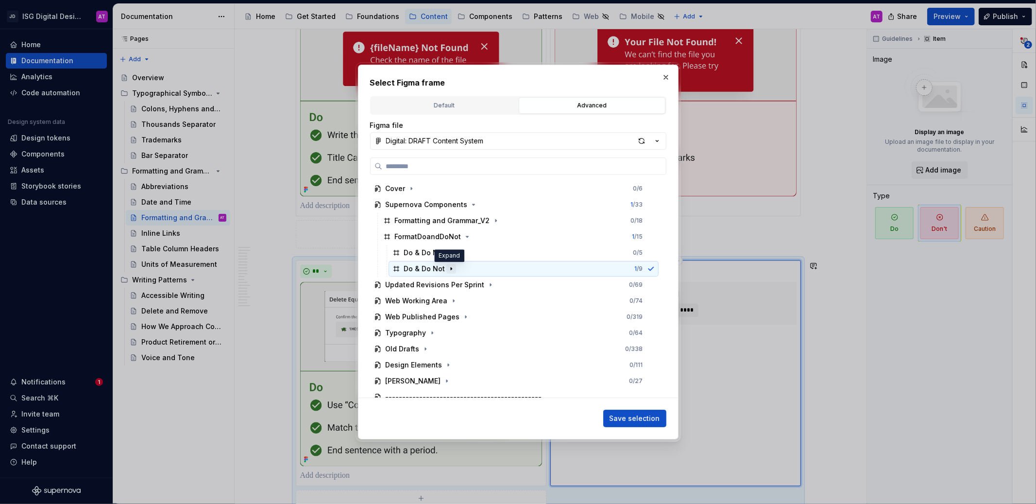
click at [451, 269] on icon "button" at bounding box center [451, 269] width 1 height 2
click at [448, 299] on icon "button" at bounding box center [447, 301] width 8 height 8
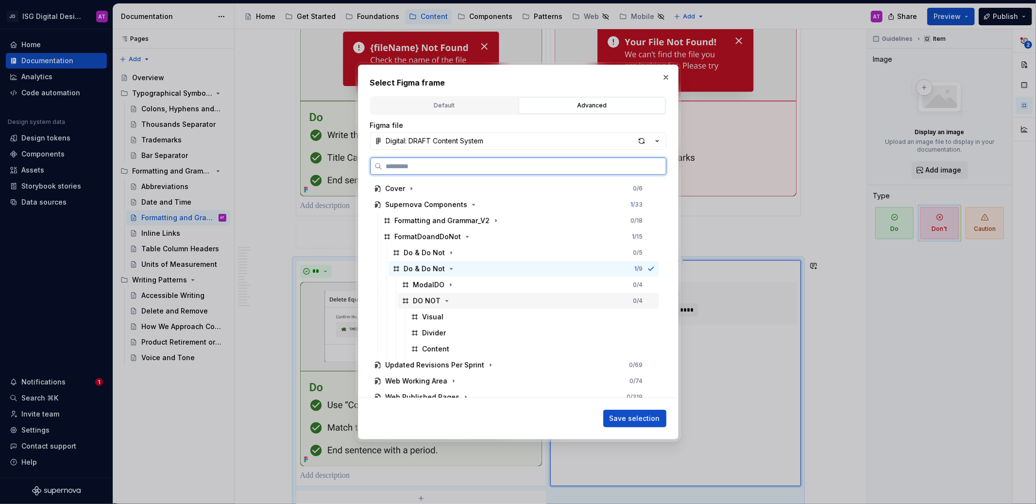
click at [456, 295] on div "DO NOT 0 / 4" at bounding box center [528, 301] width 261 height 16
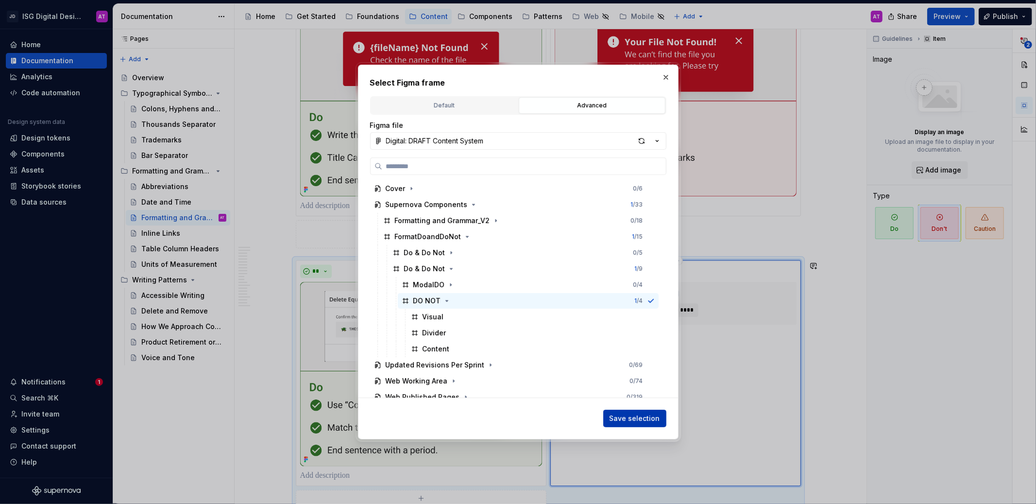
click at [627, 420] on span "Save selection" at bounding box center [635, 418] width 51 height 10
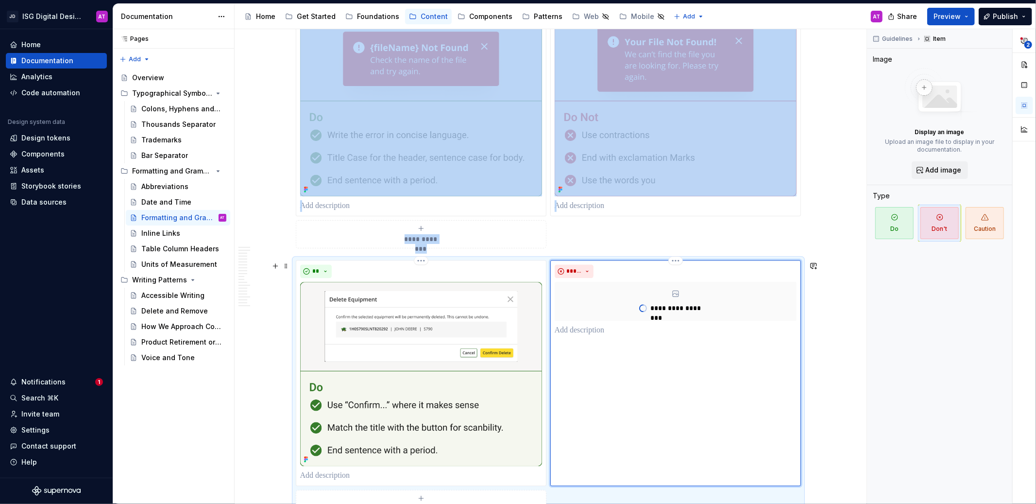
scroll to position [1754, 0]
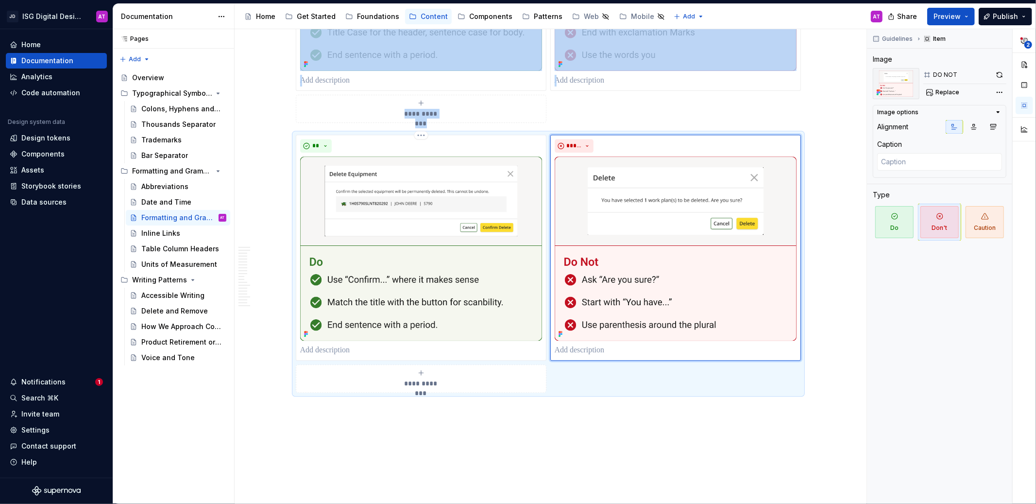
scroll to position [1915, 0]
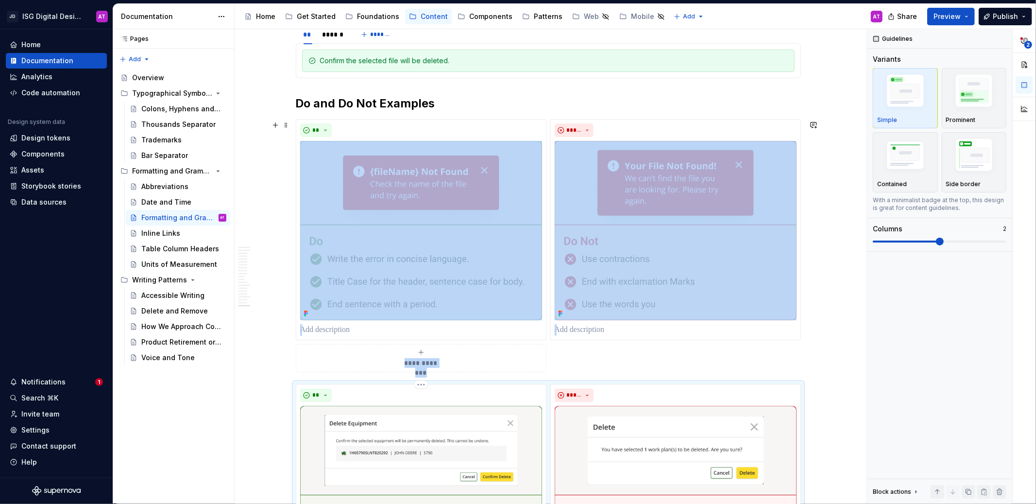
scroll to position [1520, 0]
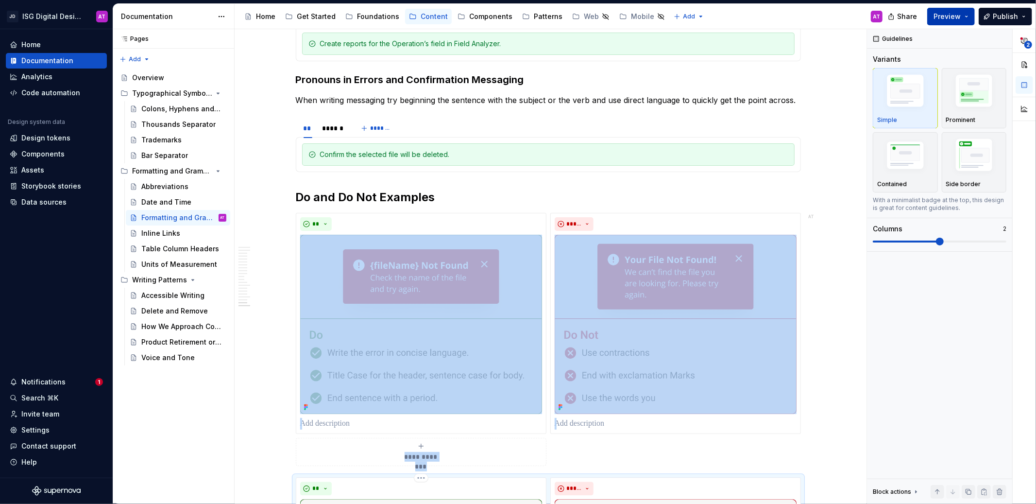
click at [966, 17] on button "Preview" at bounding box center [951, 16] width 48 height 17
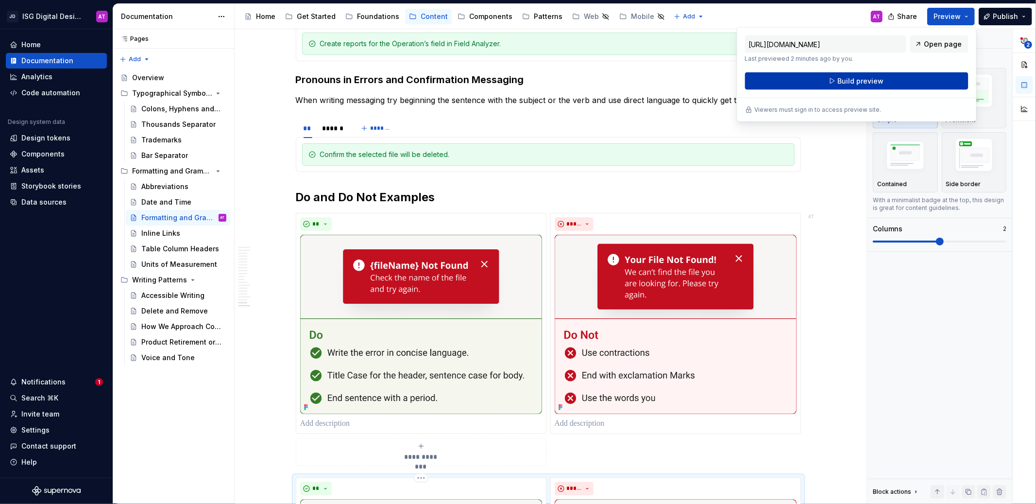
click at [925, 75] on button "Build preview" at bounding box center [856, 80] width 223 height 17
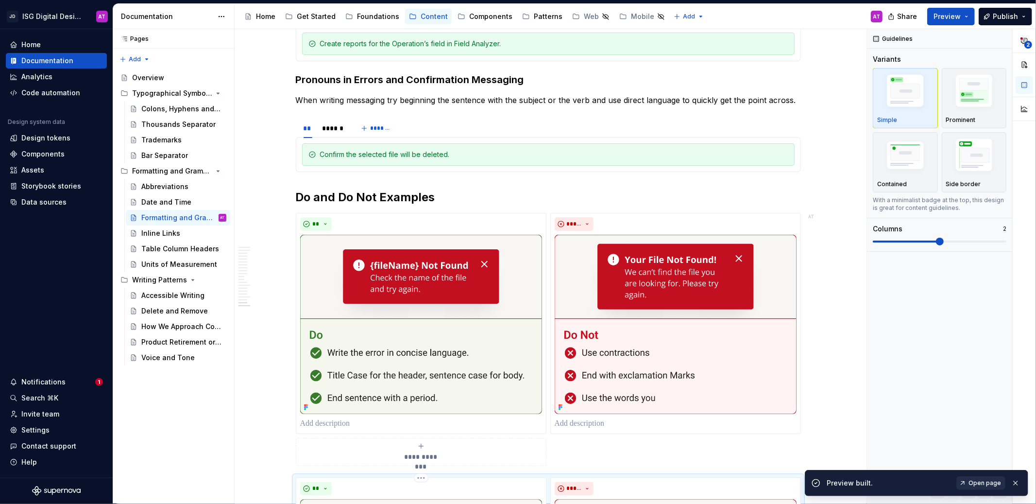
click at [994, 482] on span "Open page" at bounding box center [985, 483] width 33 height 8
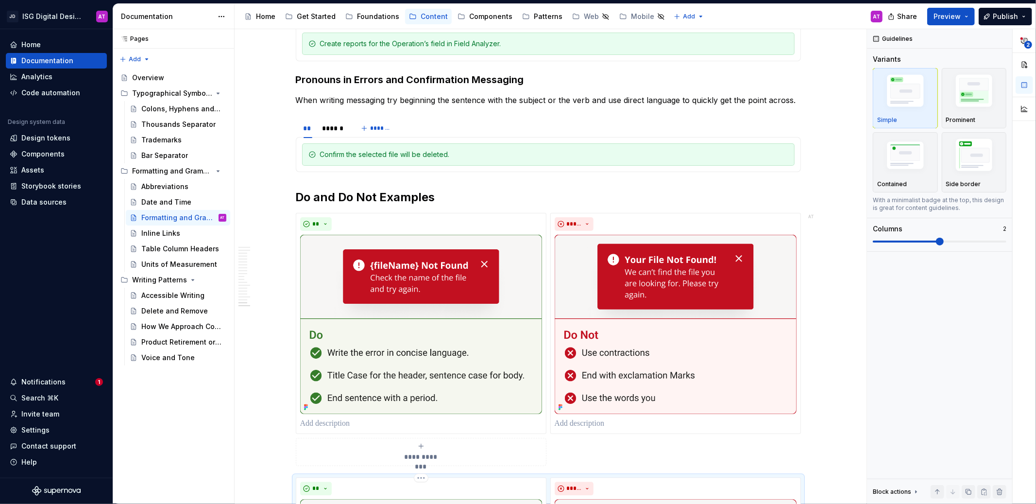
type textarea "*"
